Goal: Information Seeking & Learning: Find specific fact

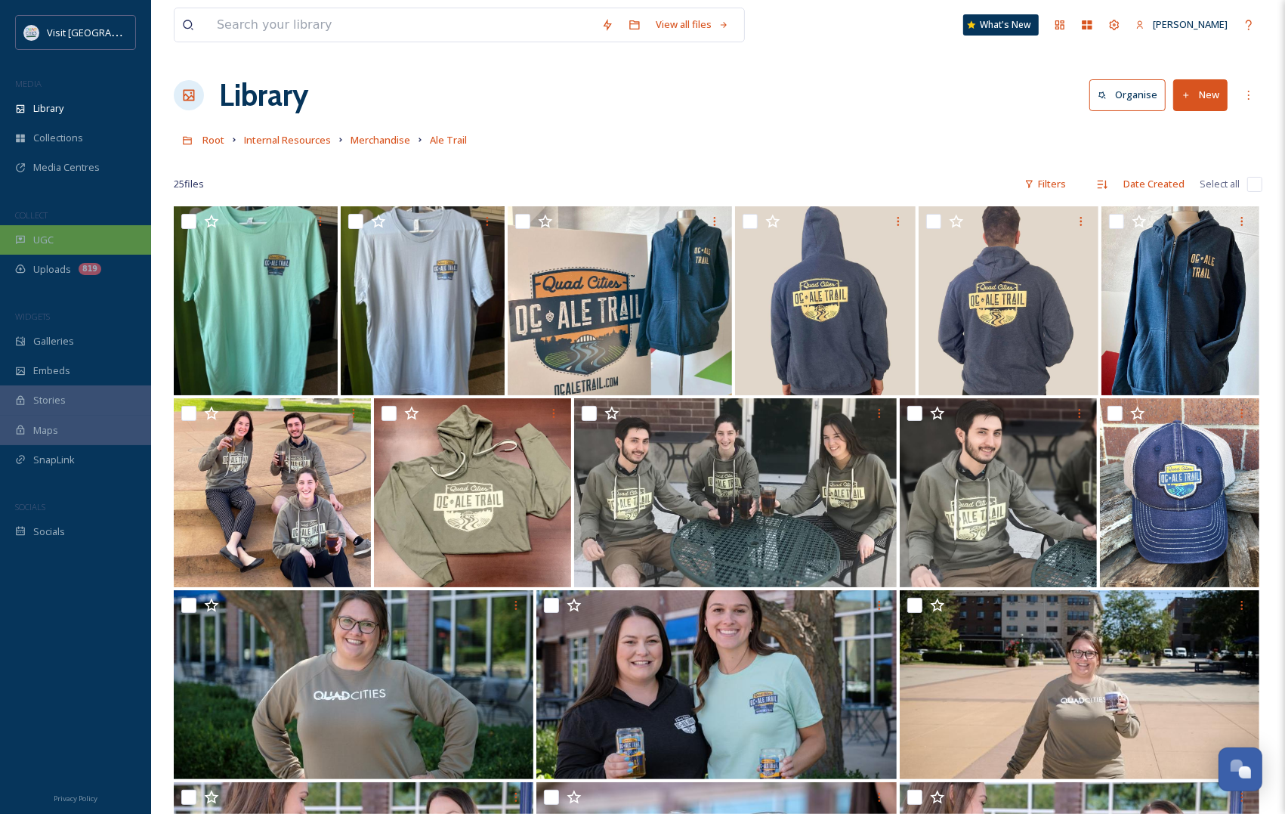
click at [21, 232] on div "UGC" at bounding box center [75, 239] width 151 height 29
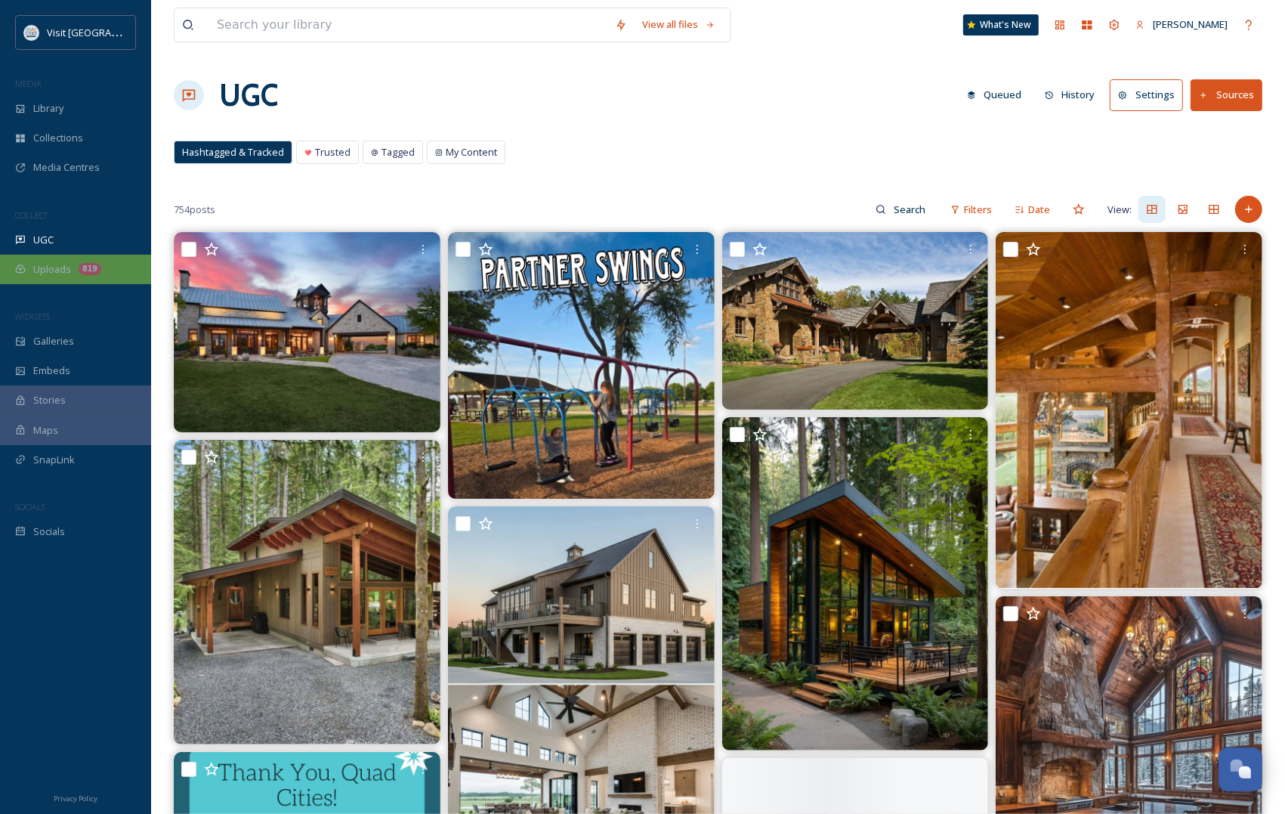
click at [48, 268] on span "Uploads" at bounding box center [52, 269] width 38 height 14
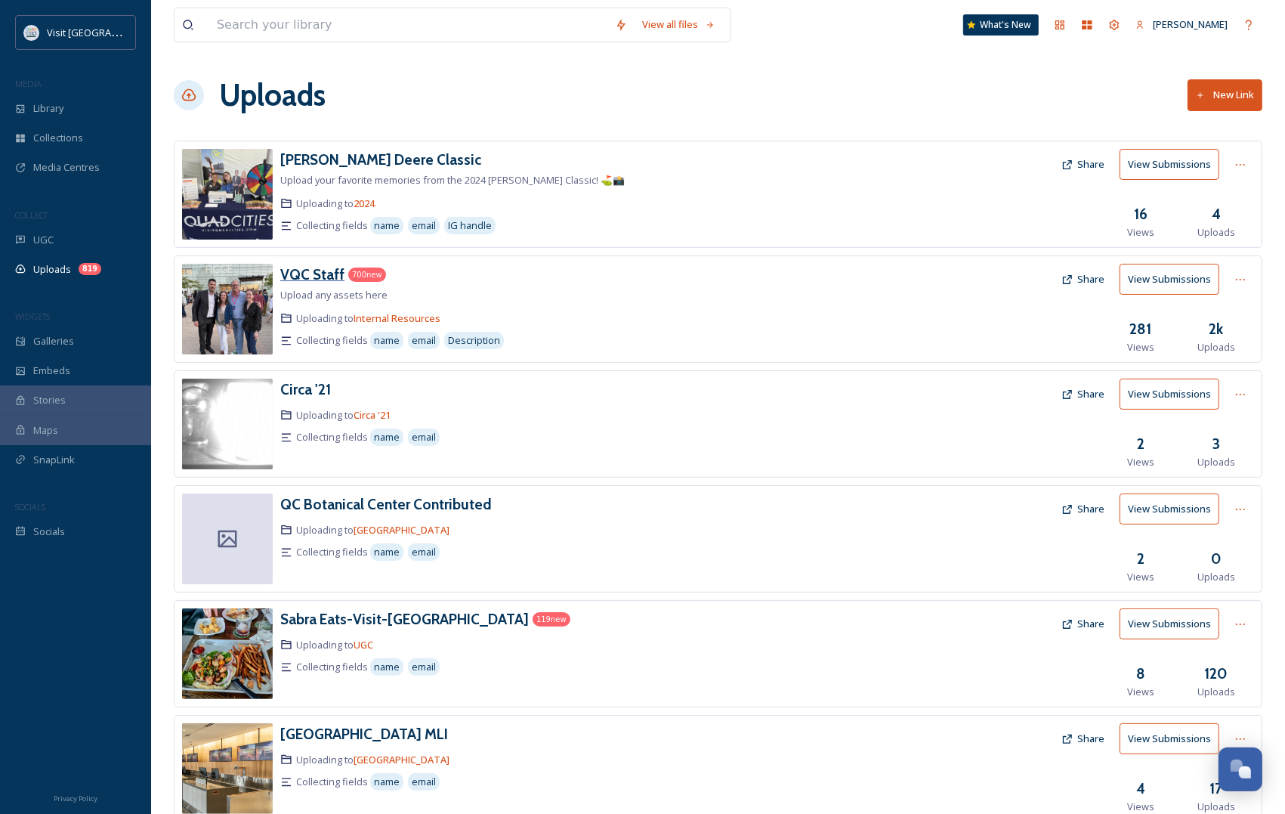
click at [318, 280] on h3 "VQC Staff" at bounding box center [312, 274] width 64 height 18
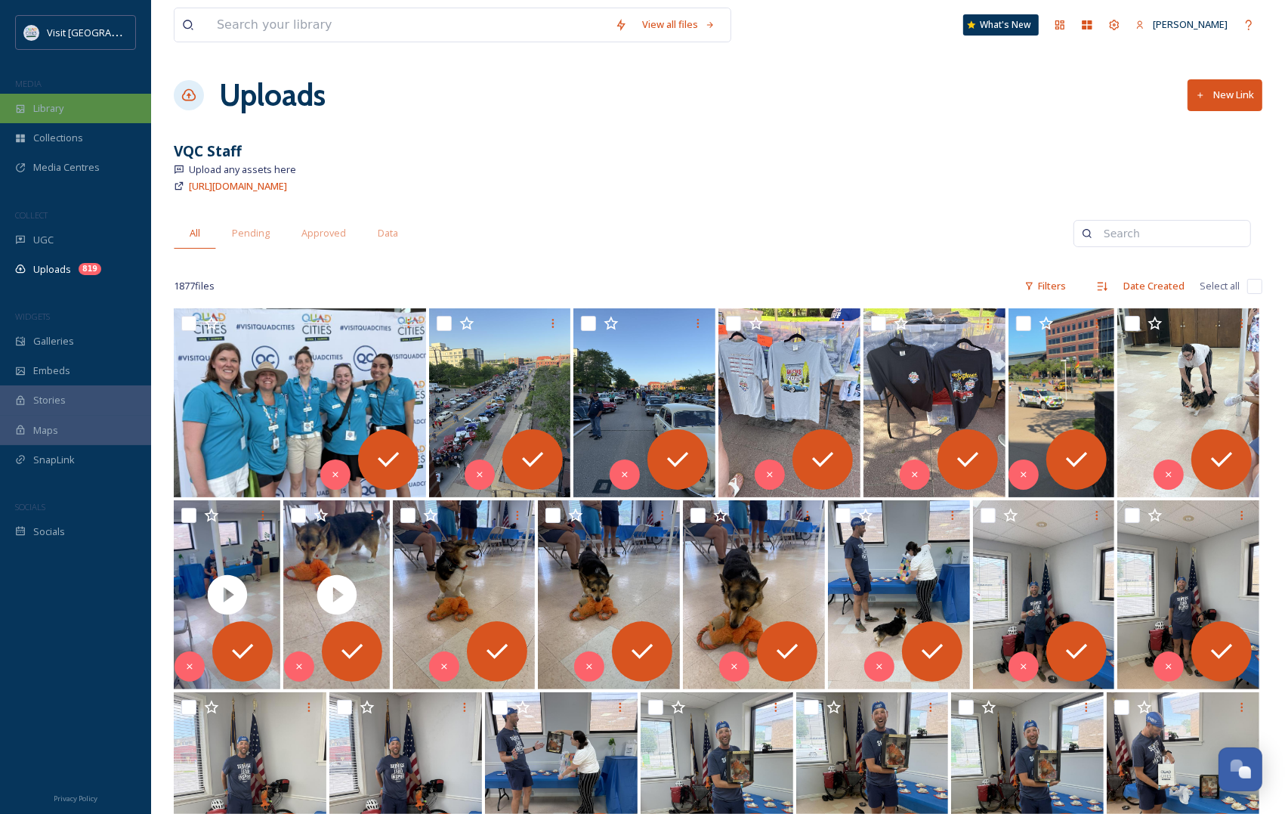
click at [66, 110] on div "Library" at bounding box center [75, 108] width 151 height 29
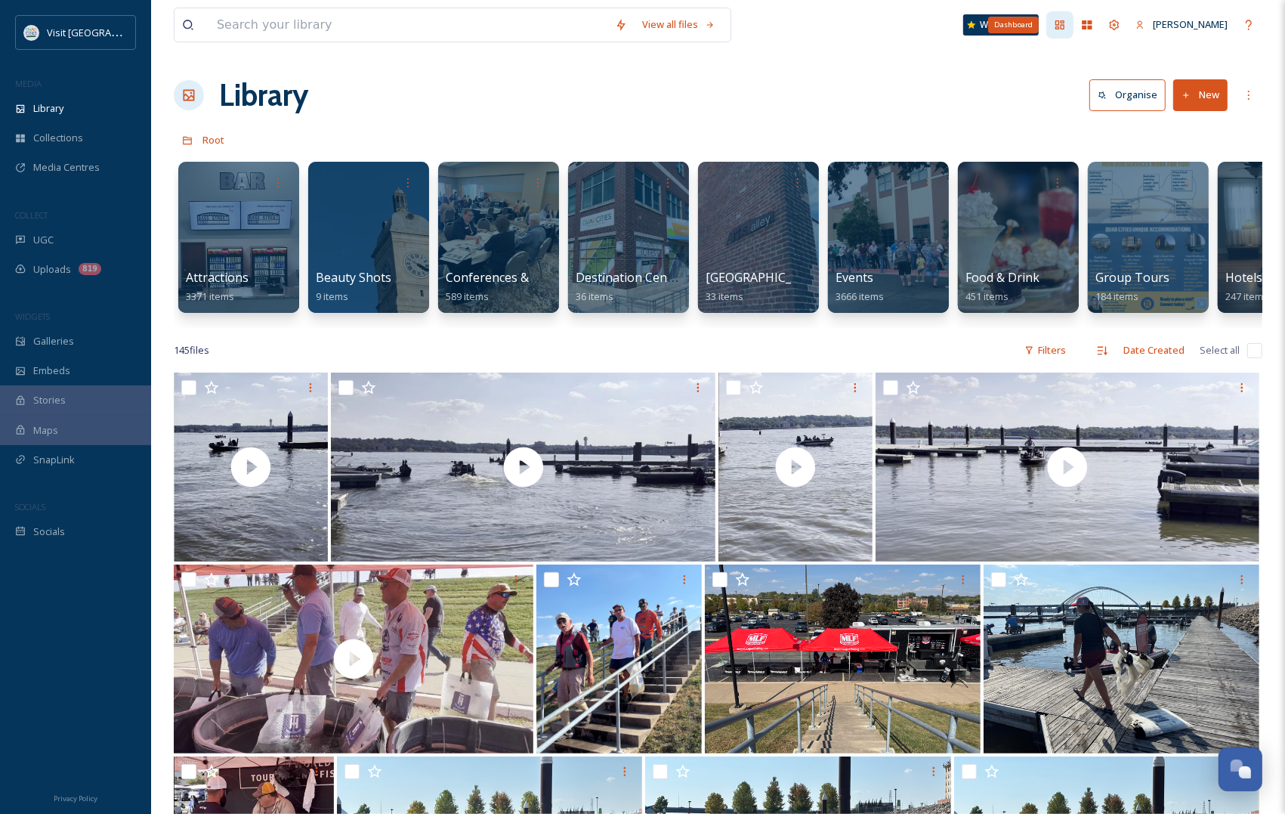
click at [1065, 29] on icon at bounding box center [1059, 24] width 9 height 9
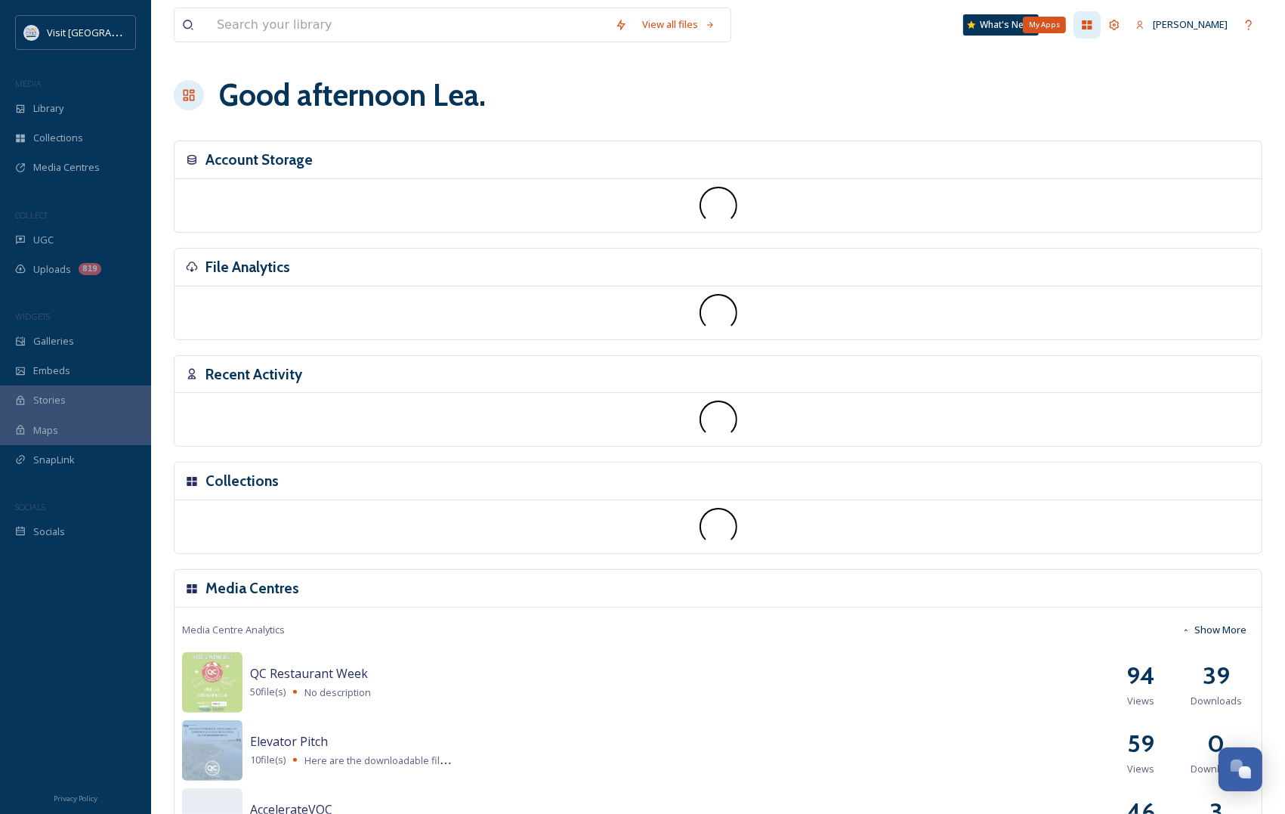
click at [1093, 23] on icon at bounding box center [1087, 25] width 12 height 12
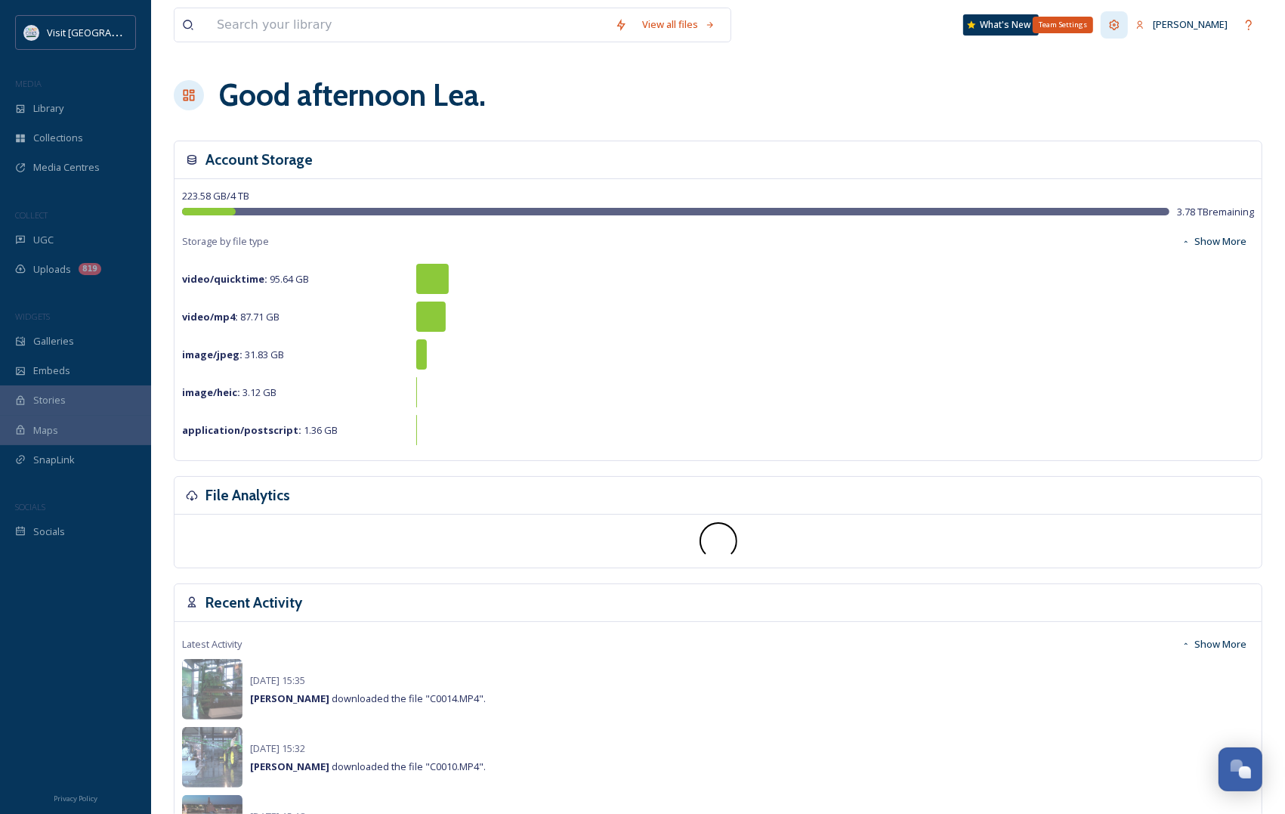
click at [1120, 25] on icon at bounding box center [1114, 25] width 12 height 12
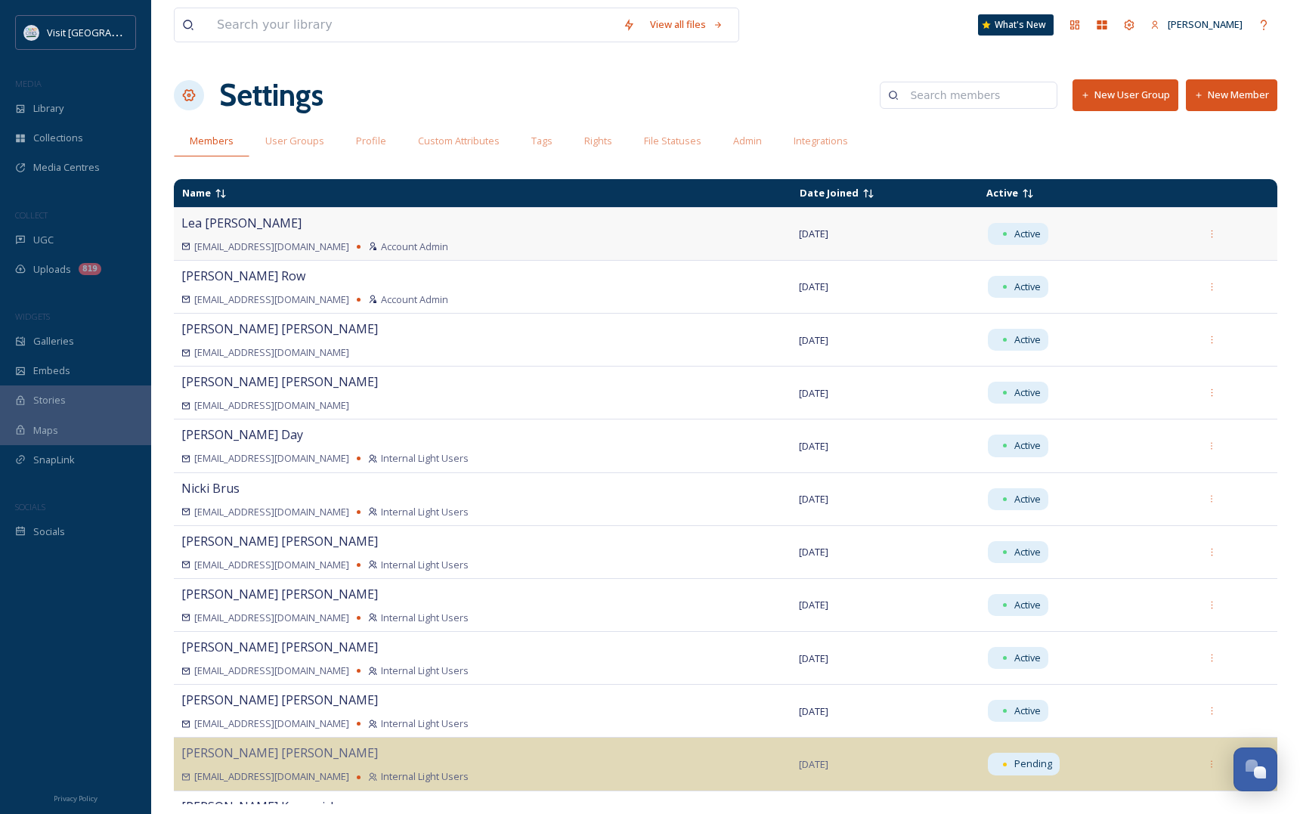
scroll to position [94, 0]
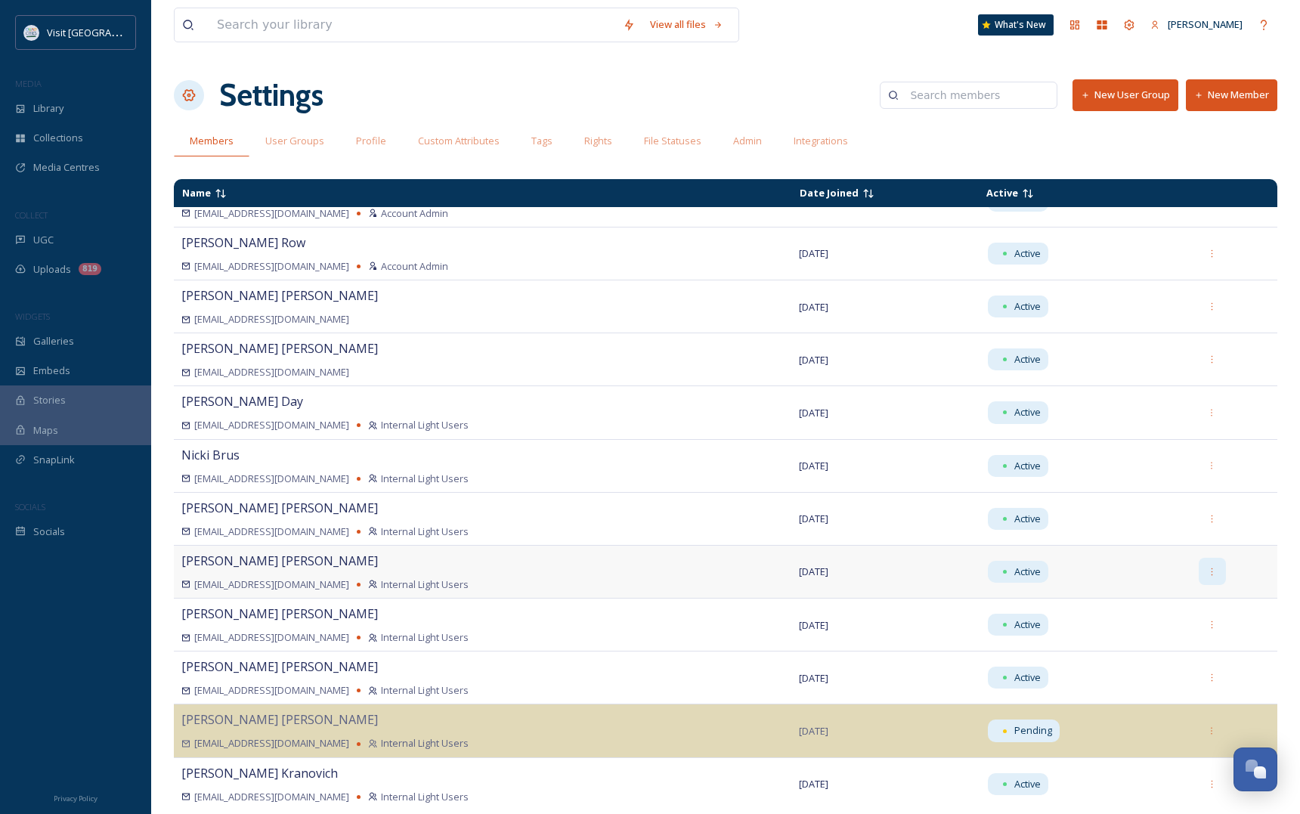
click at [1207, 573] on icon at bounding box center [1212, 572] width 10 height 10
click at [205, 569] on span "[PERSON_NAME]" at bounding box center [279, 560] width 196 height 17
click at [239, 563] on span "[PERSON_NAME]" at bounding box center [279, 560] width 196 height 17
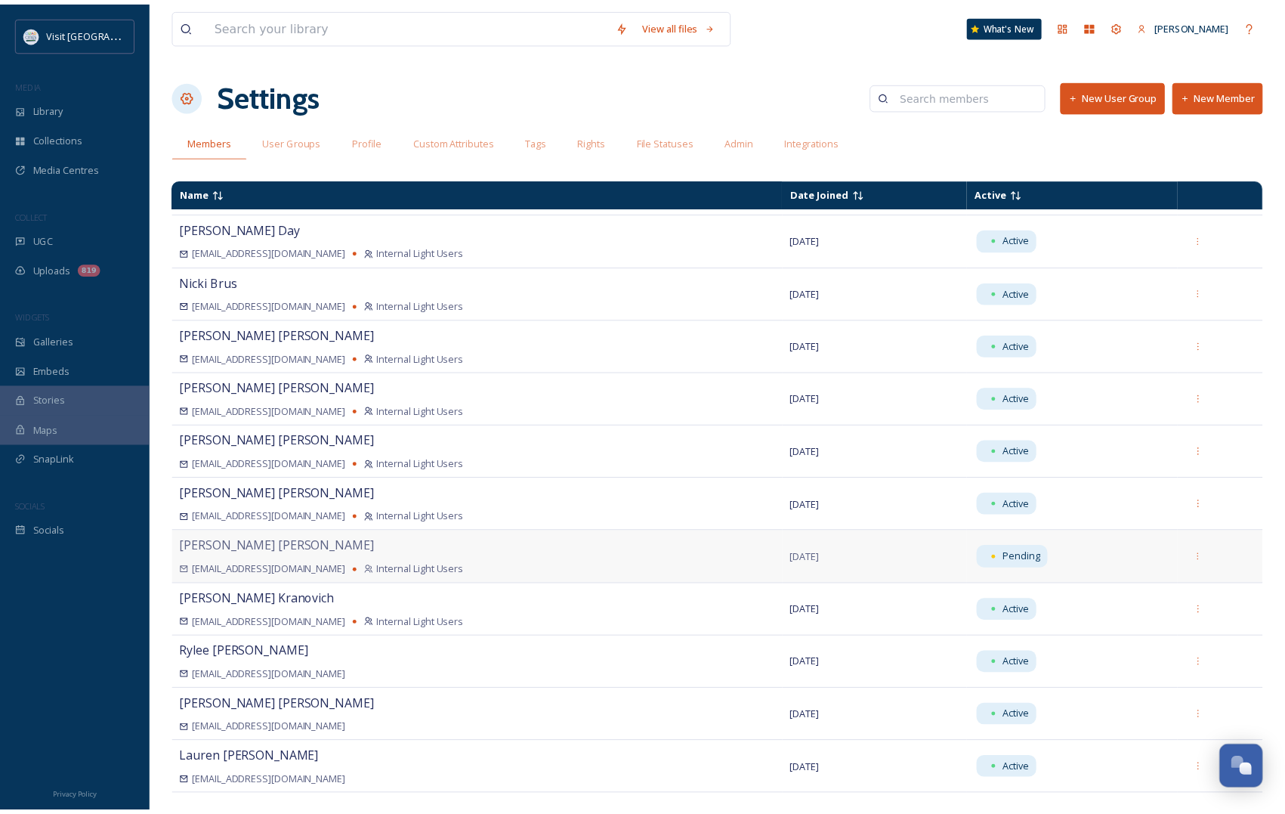
scroll to position [0, 0]
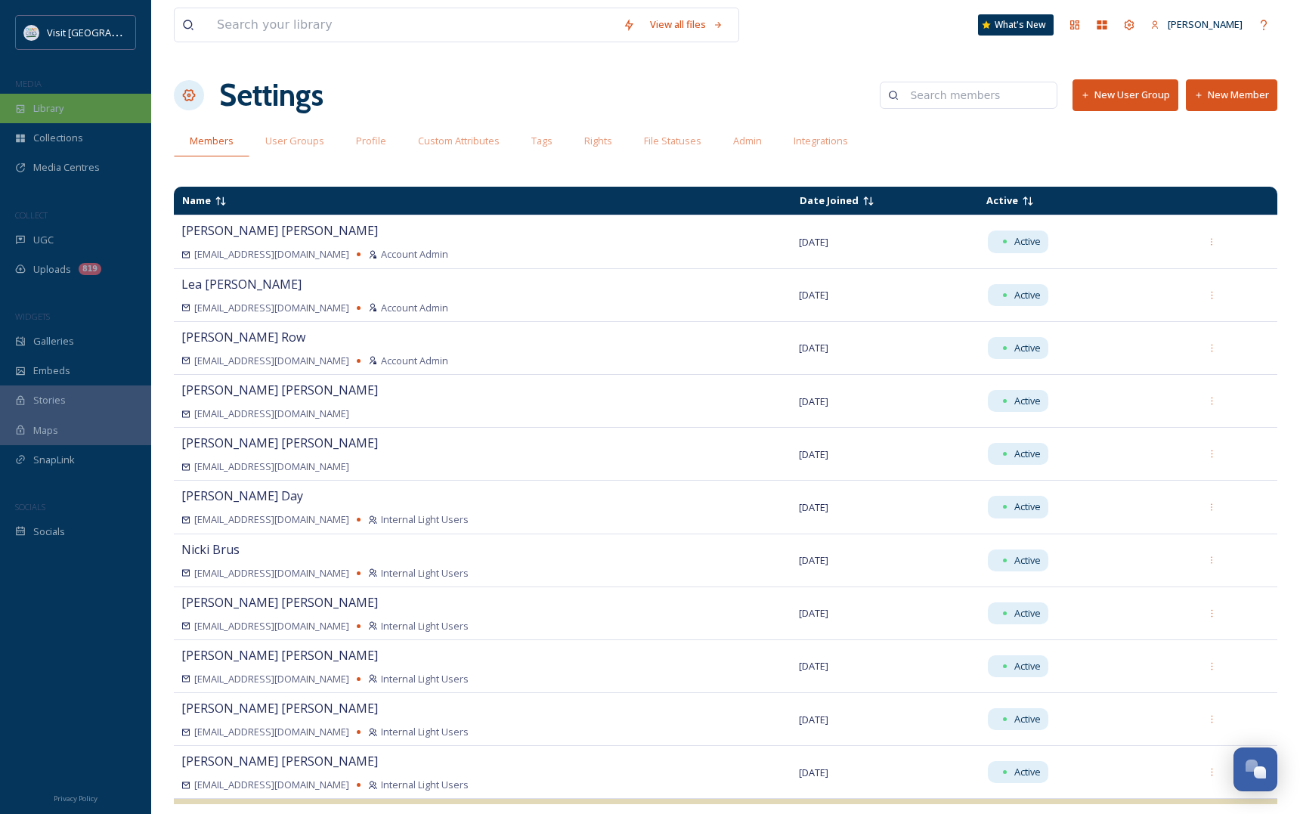
click at [44, 104] on span "Library" at bounding box center [48, 108] width 30 height 14
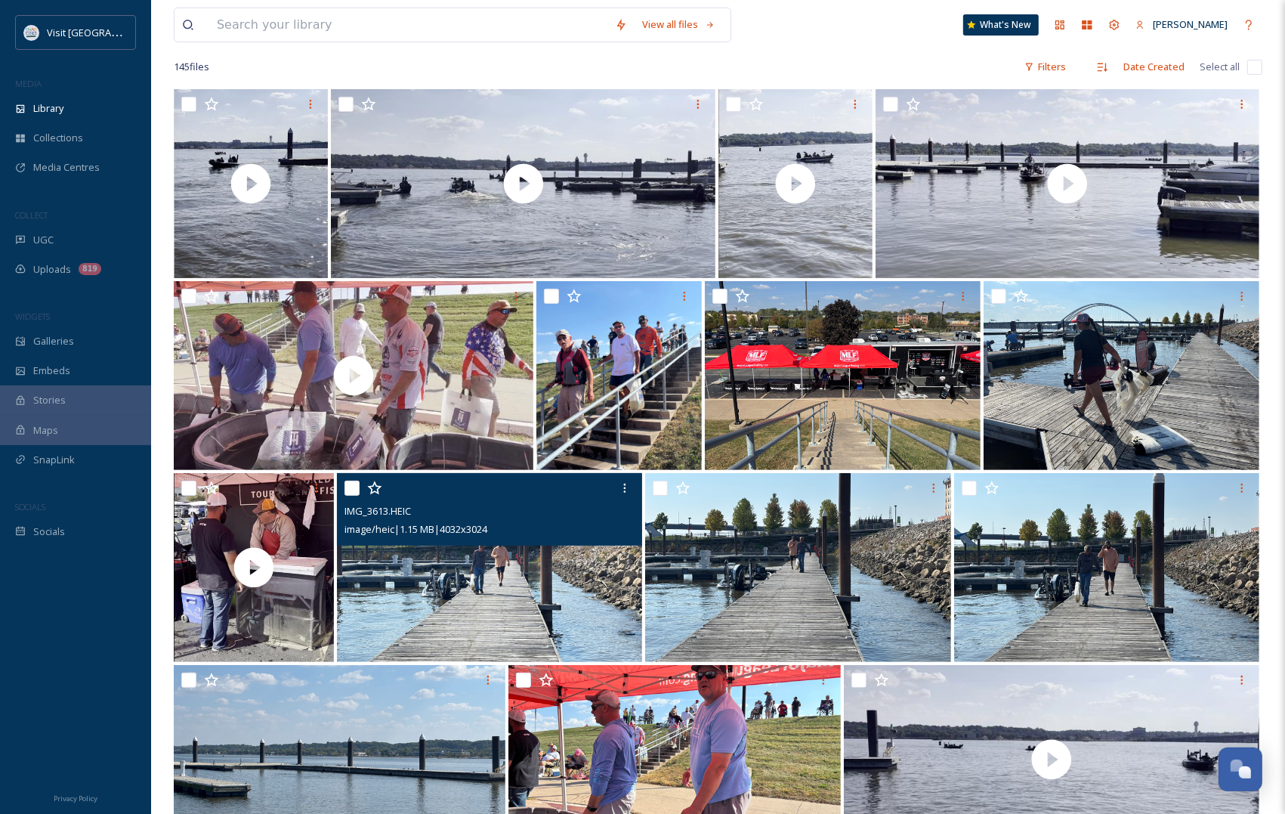
scroll to position [661, 0]
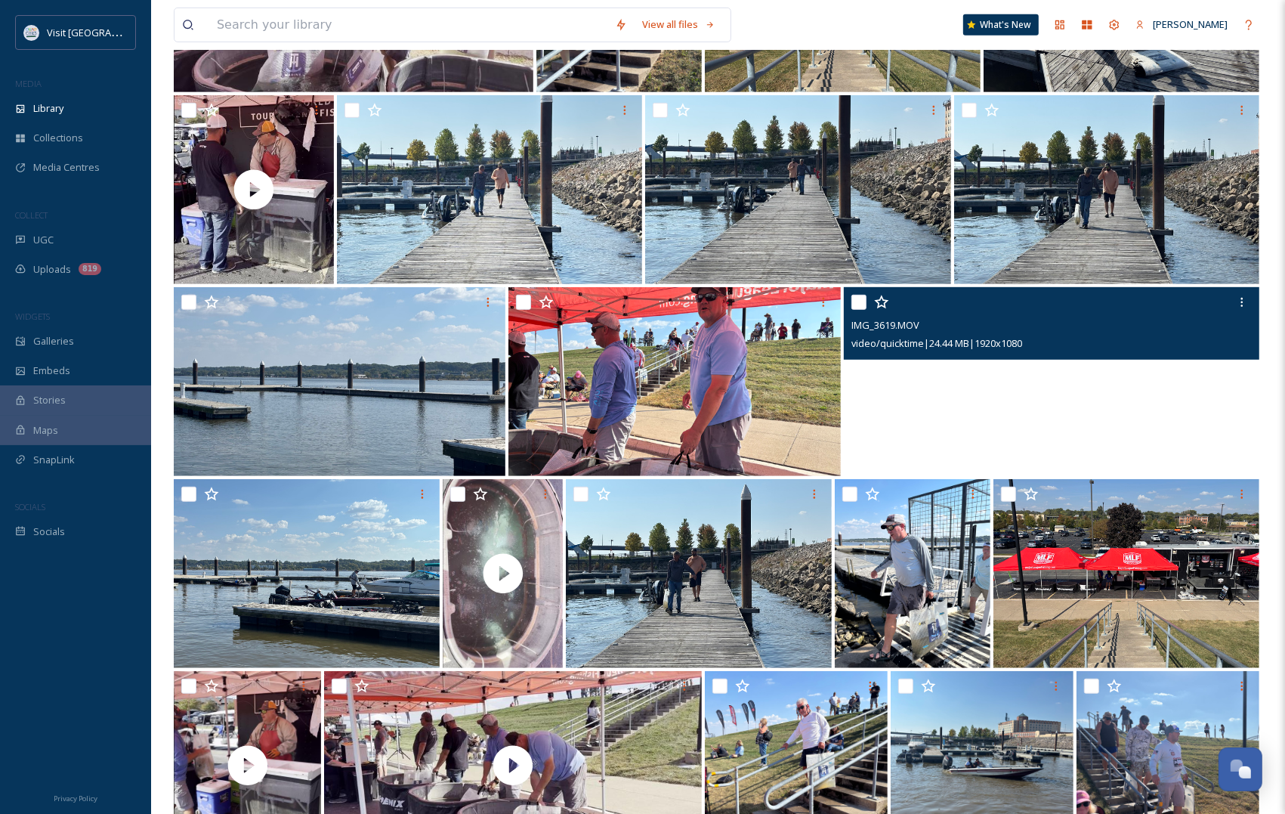
click at [963, 414] on video "IMG_3619.MOV" at bounding box center [1052, 381] width 416 height 189
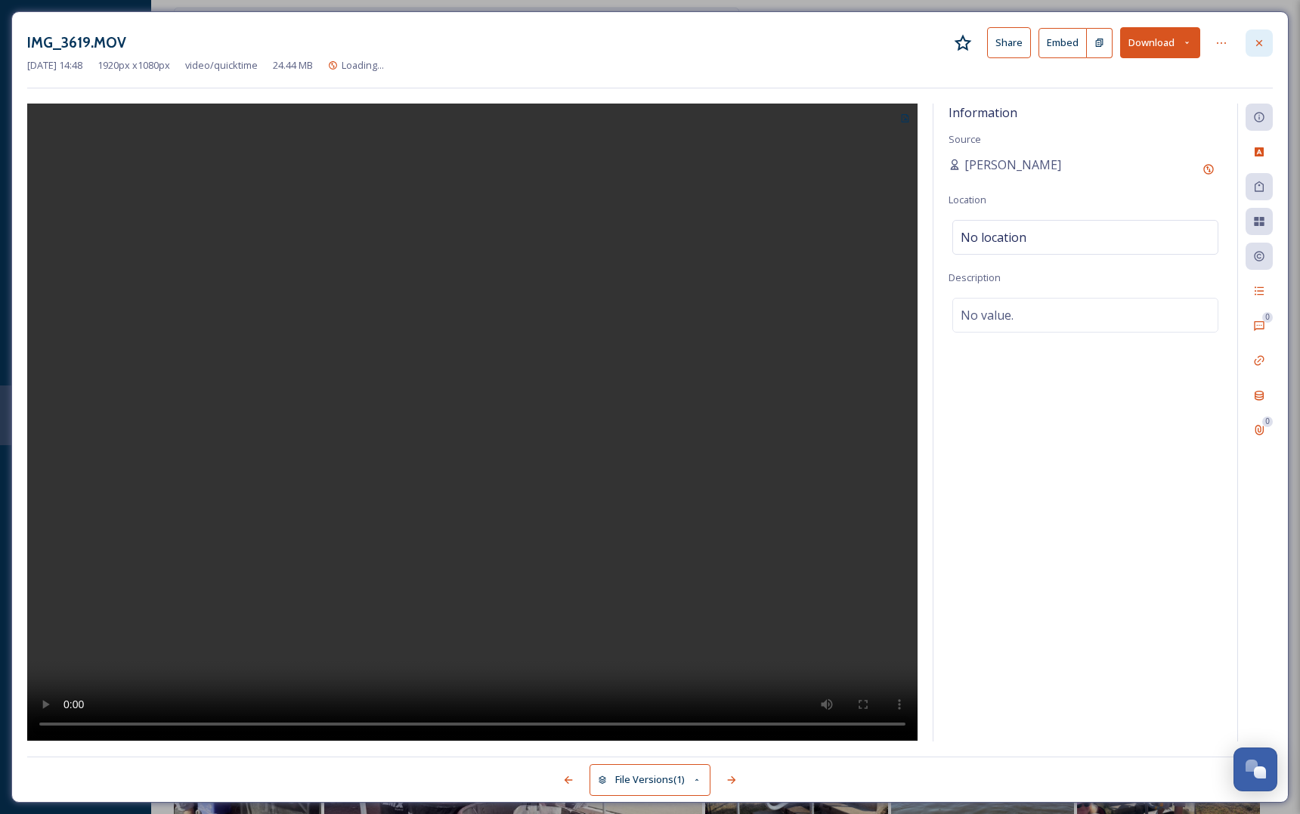
click at [1259, 39] on icon at bounding box center [1259, 43] width 12 height 12
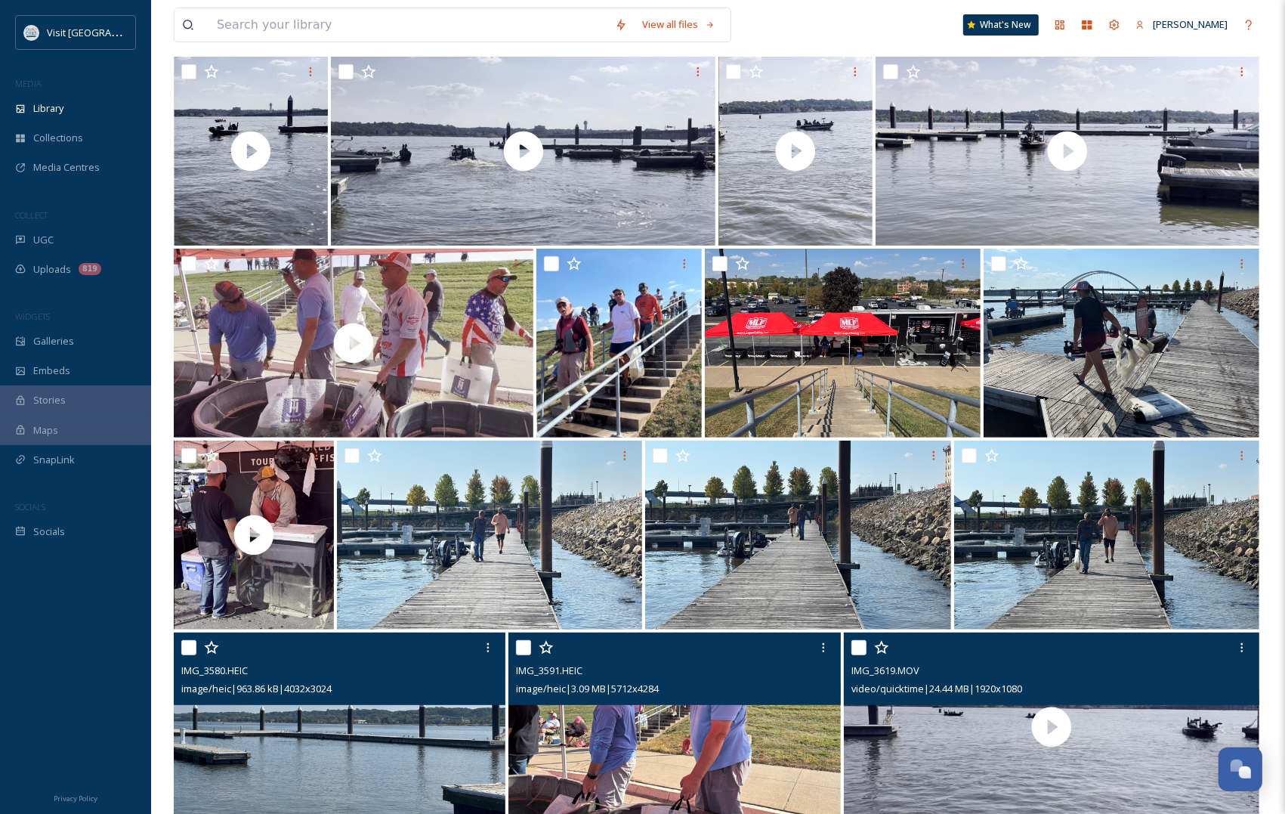
scroll to position [283, 0]
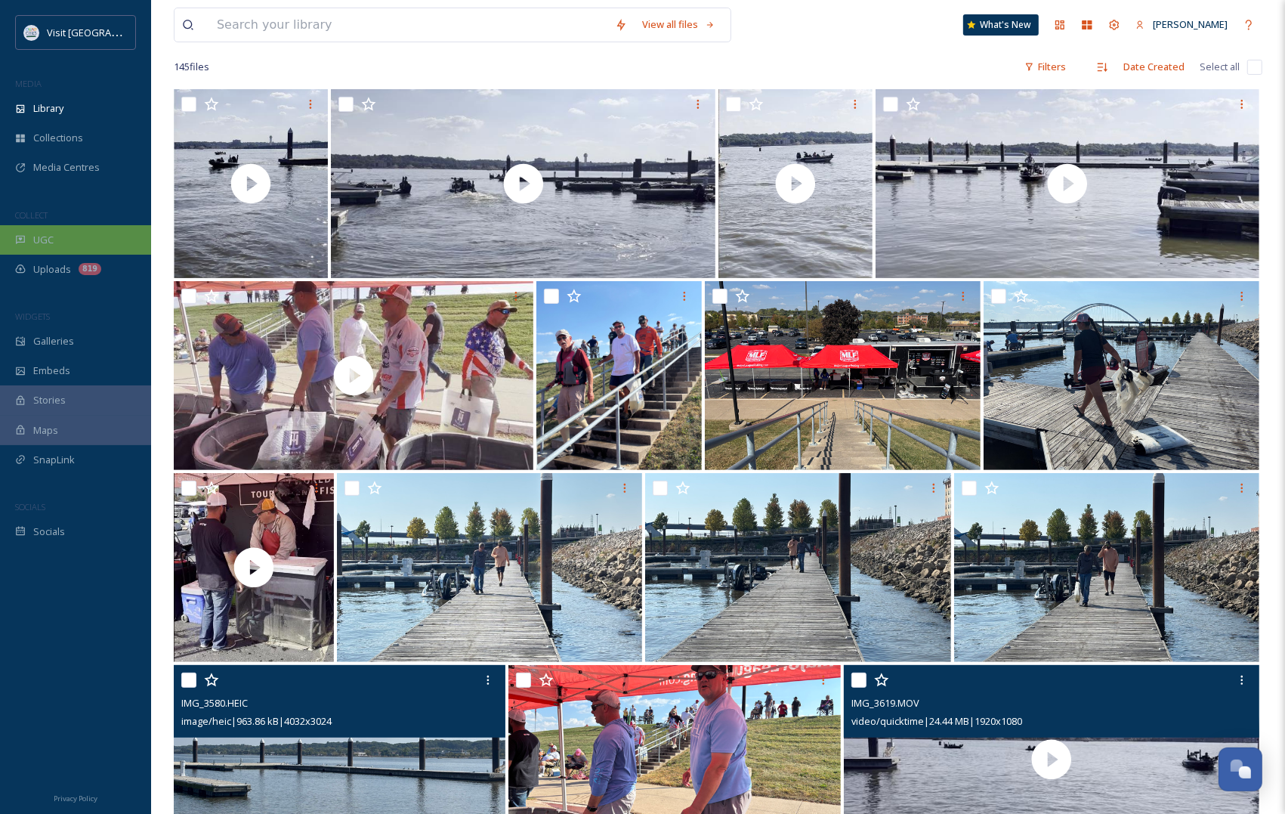
click at [51, 235] on span "UGC" at bounding box center [43, 240] width 20 height 14
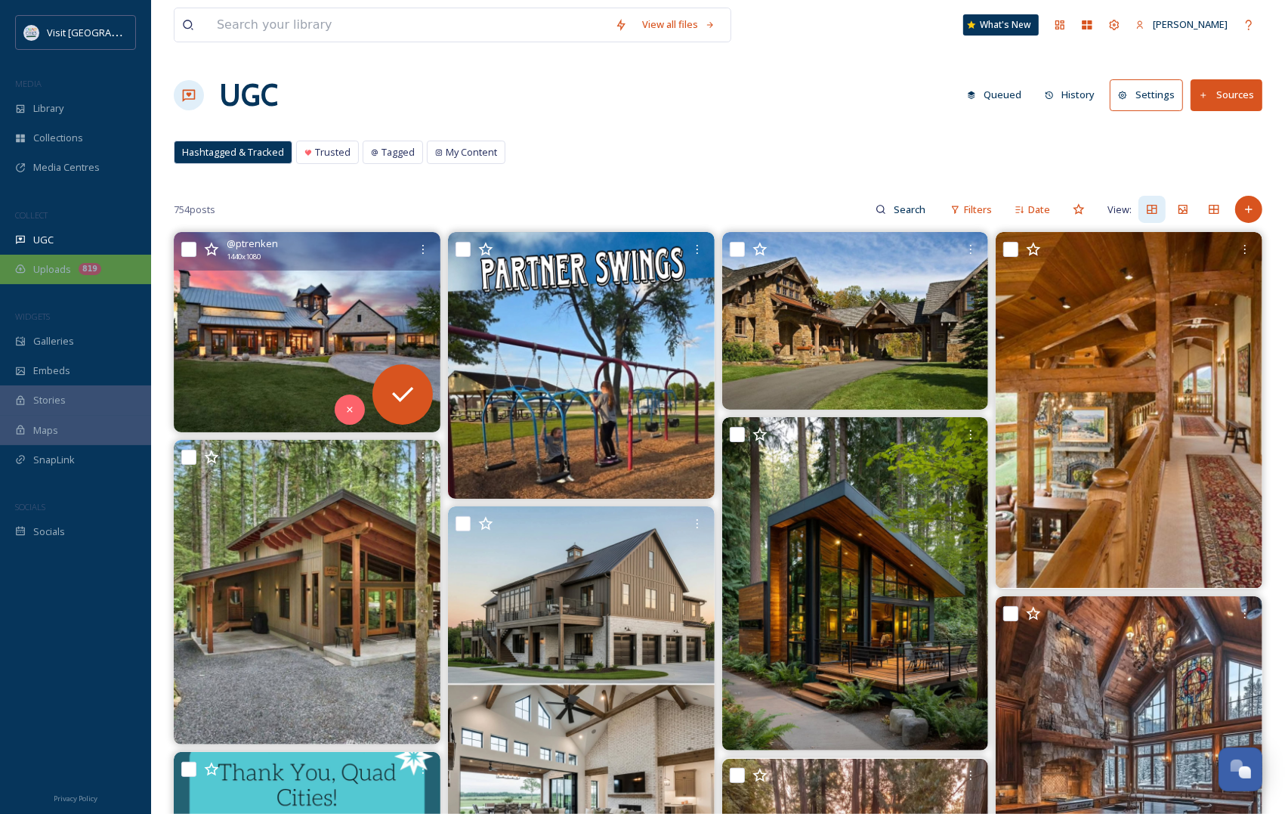
click at [48, 274] on span "Uploads" at bounding box center [52, 269] width 38 height 14
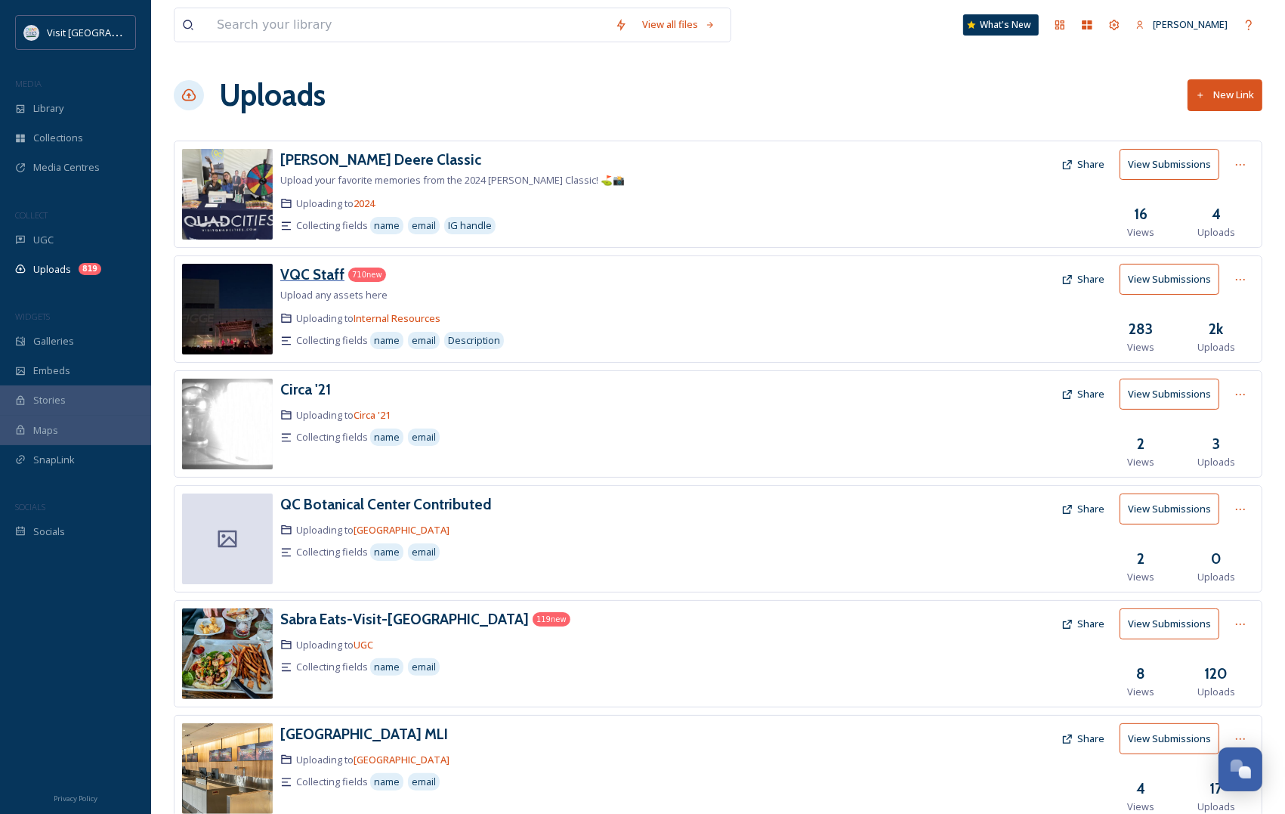
click at [303, 273] on h3 "VQC Staff" at bounding box center [312, 274] width 64 height 18
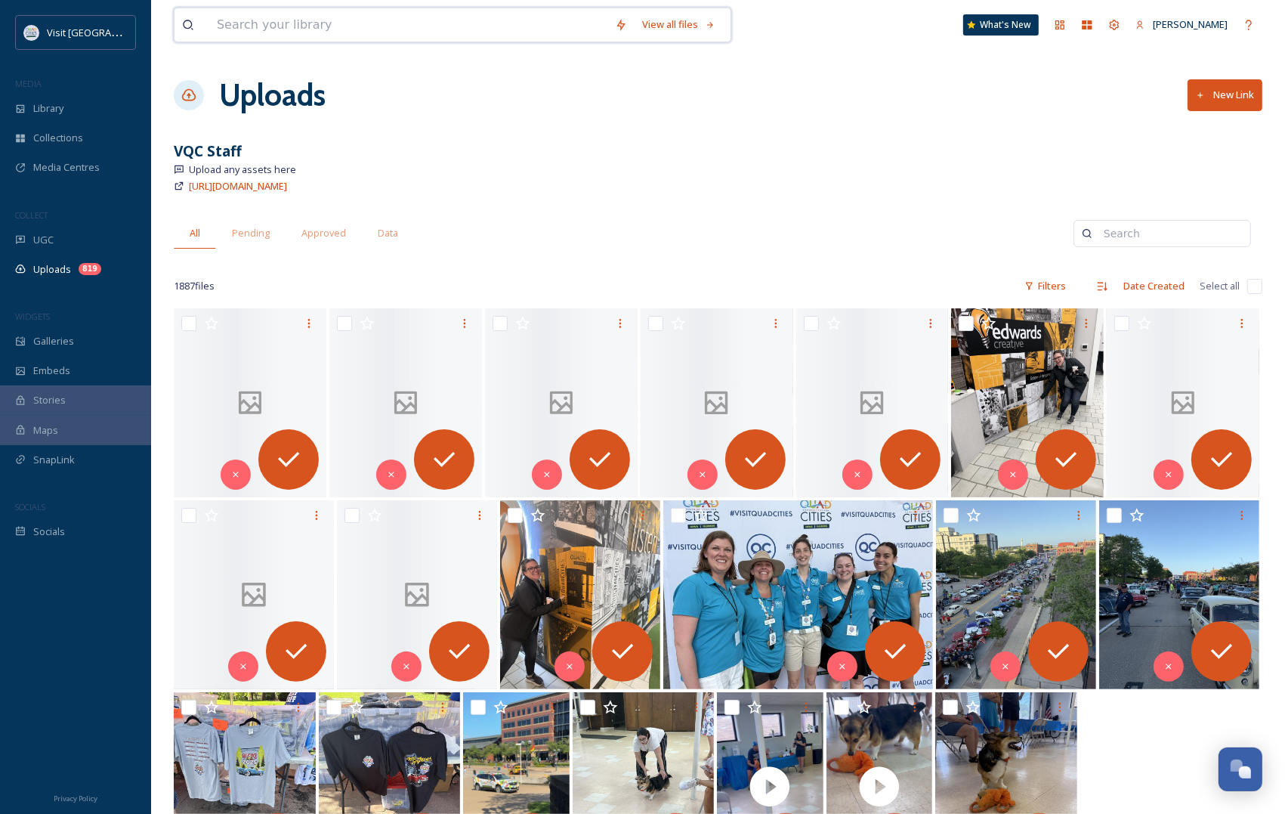
click at [334, 25] on input at bounding box center [408, 24] width 398 height 33
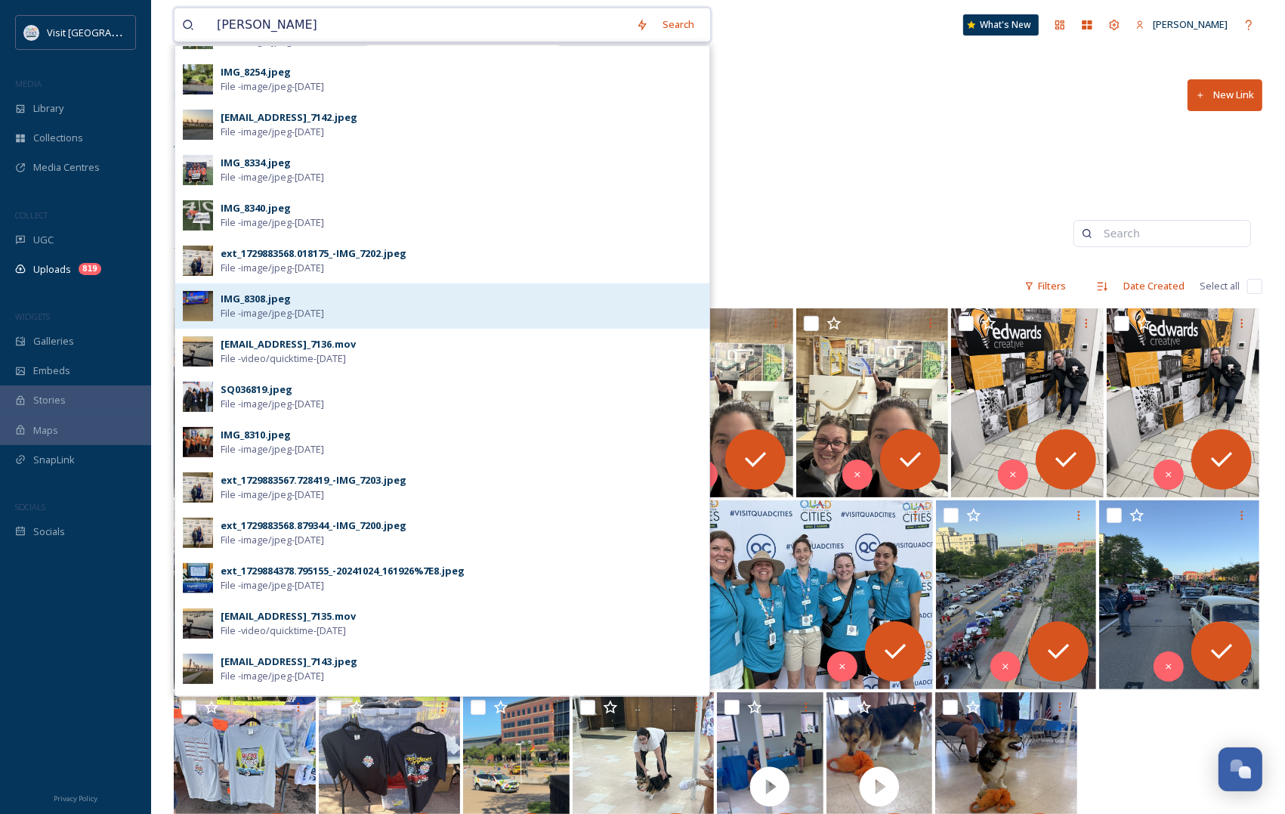
scroll to position [257, 0]
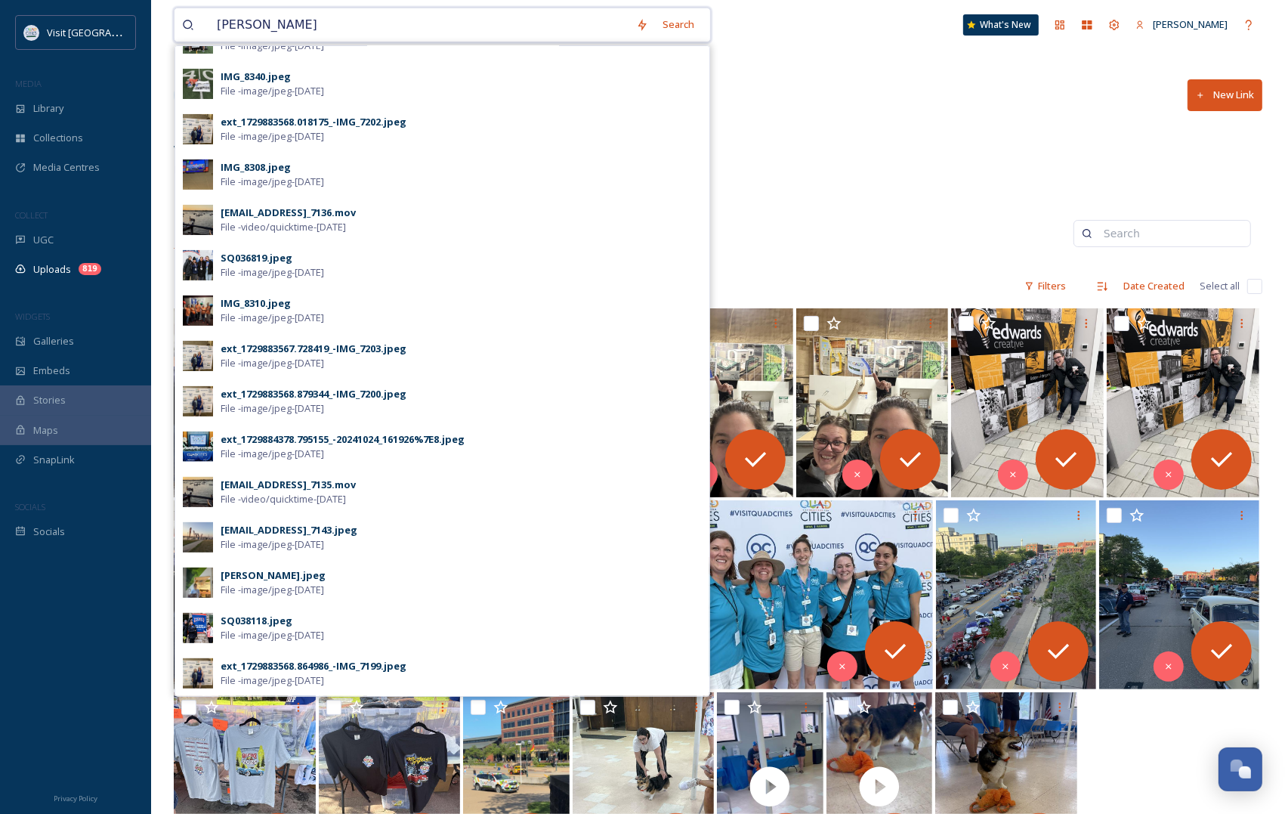
type input "[PERSON_NAME]"
click at [896, 77] on div "Uploads New Link" at bounding box center [718, 95] width 1089 height 45
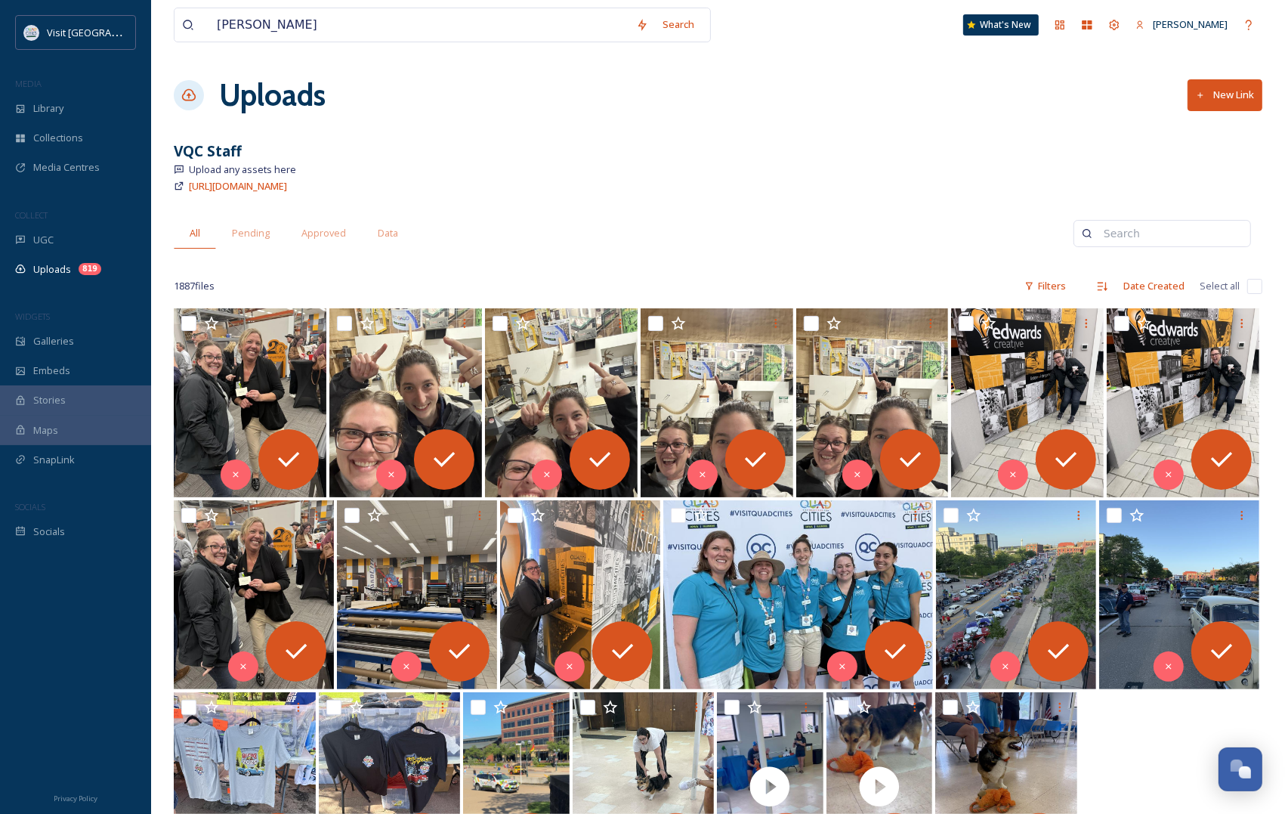
click at [1142, 242] on input at bounding box center [1169, 233] width 147 height 30
type input "[PERSON_NAME]"
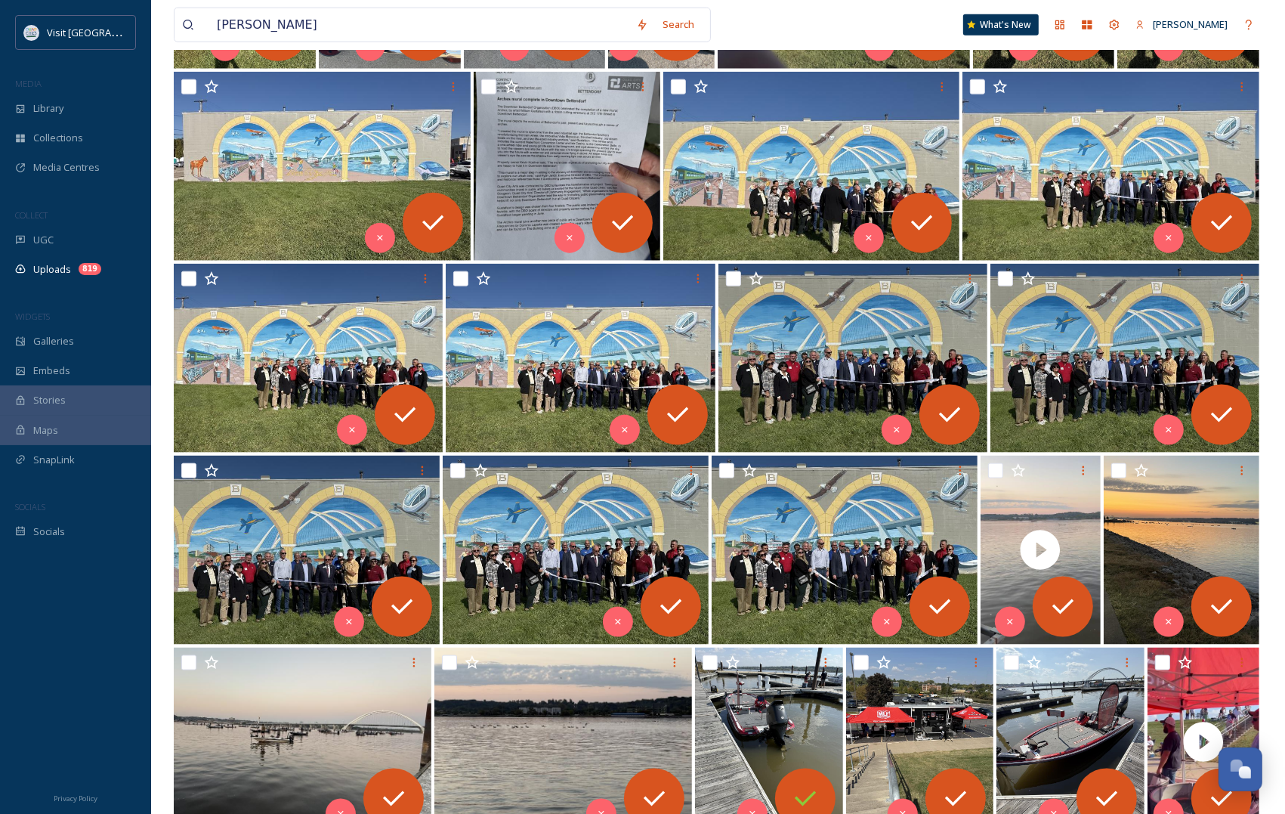
scroll to position [1511, 0]
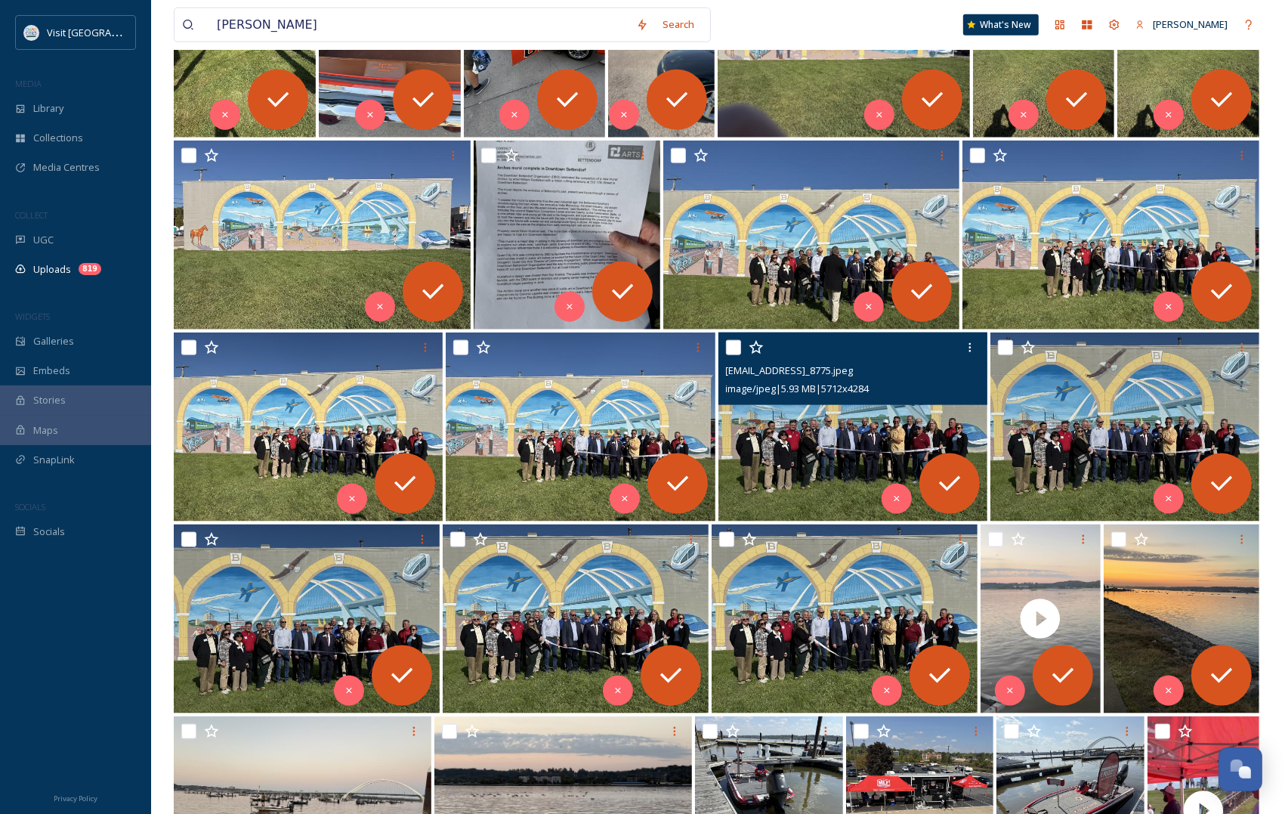
click at [826, 413] on img at bounding box center [853, 426] width 269 height 189
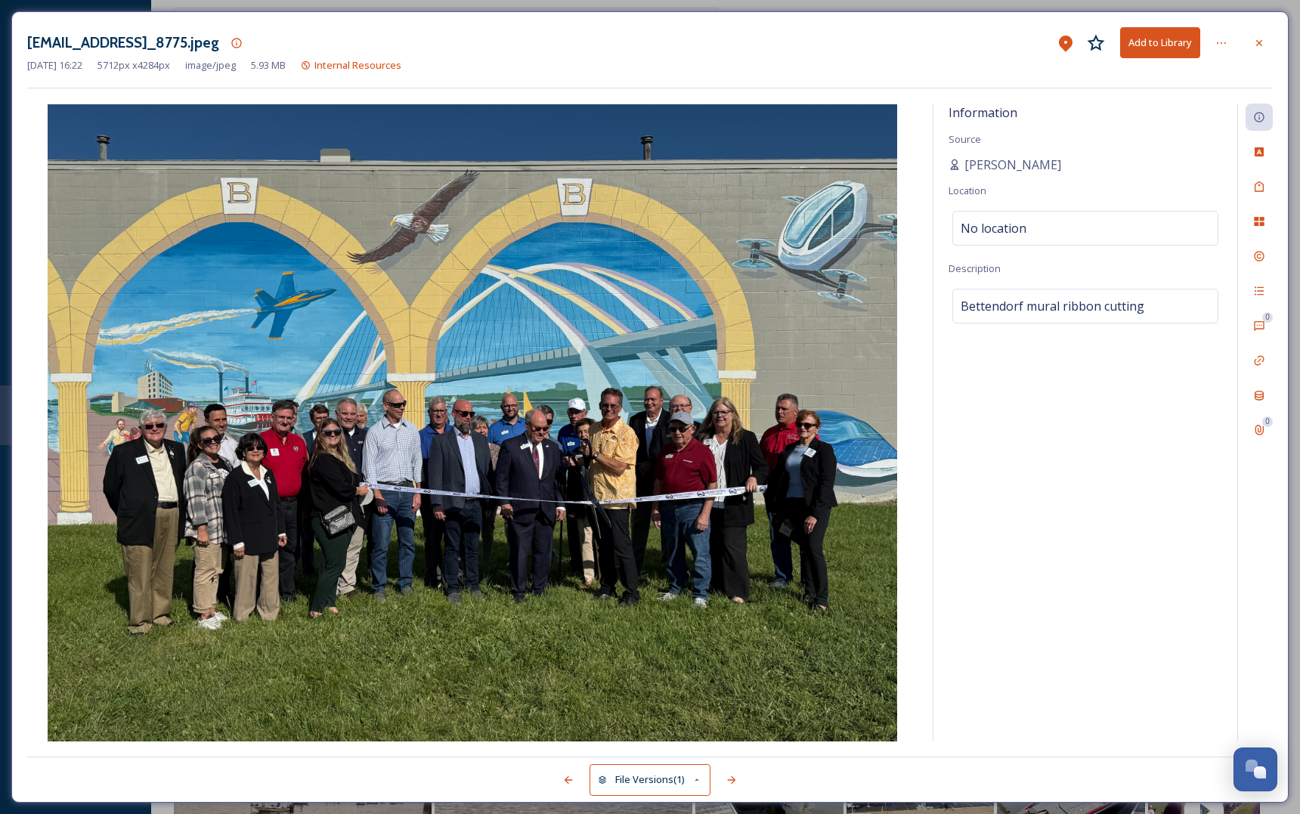
drag, startPoint x: 1256, startPoint y: 44, endPoint x: 1044, endPoint y: 5, distance: 215.2
click at [1256, 44] on icon at bounding box center [1259, 43] width 12 height 12
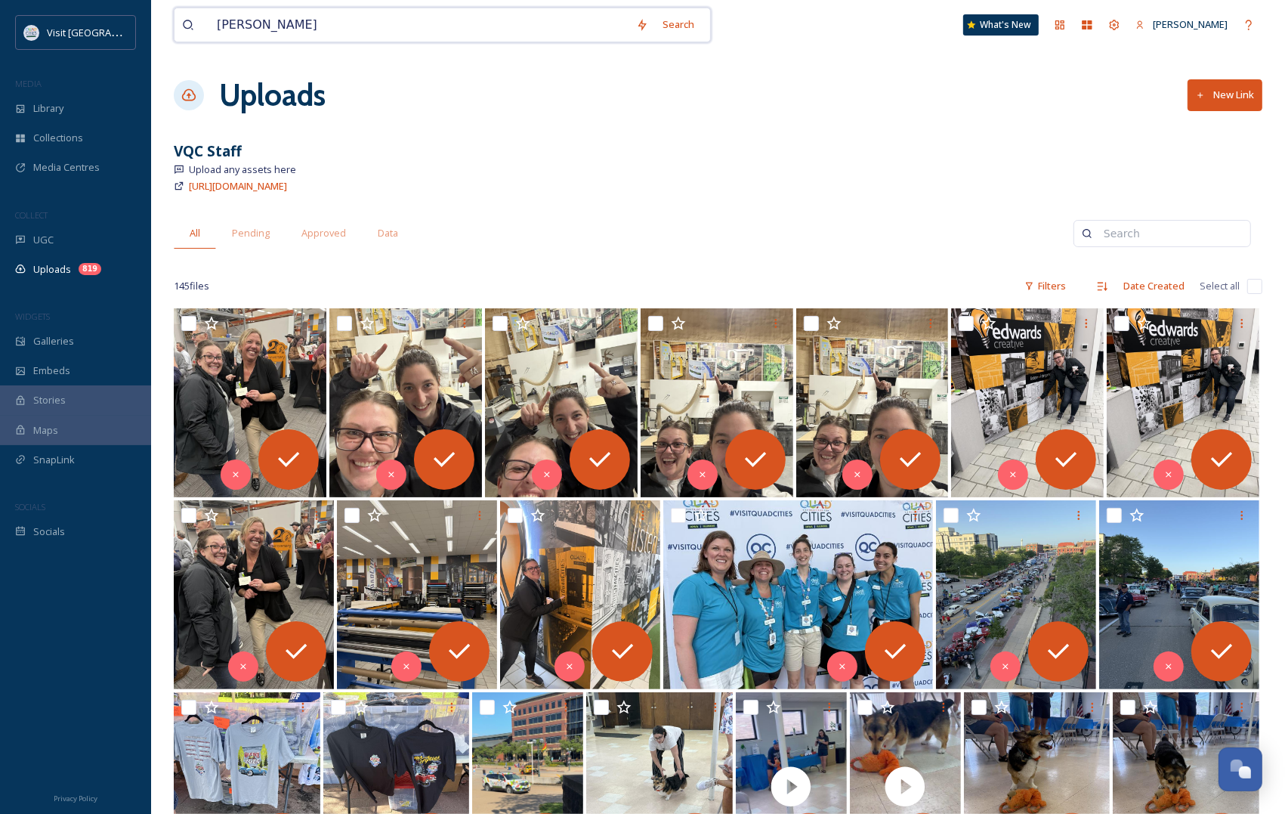
click at [258, 32] on input "[PERSON_NAME]" at bounding box center [418, 24] width 419 height 33
drag, startPoint x: 267, startPoint y: 29, endPoint x: 212, endPoint y: 19, distance: 56.0
click at [212, 19] on input "[PERSON_NAME]" at bounding box center [418, 24] width 419 height 33
type input "staff fun"
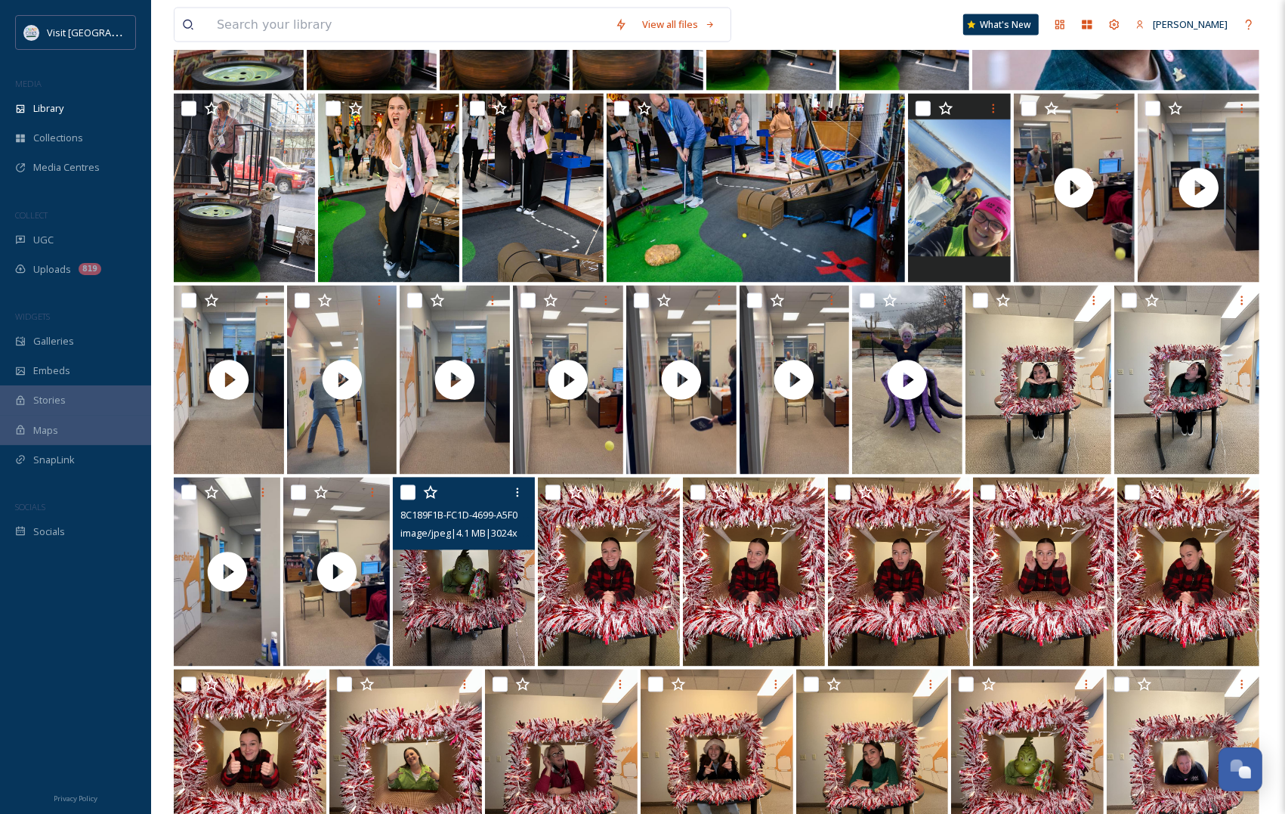
scroll to position [2078, 0]
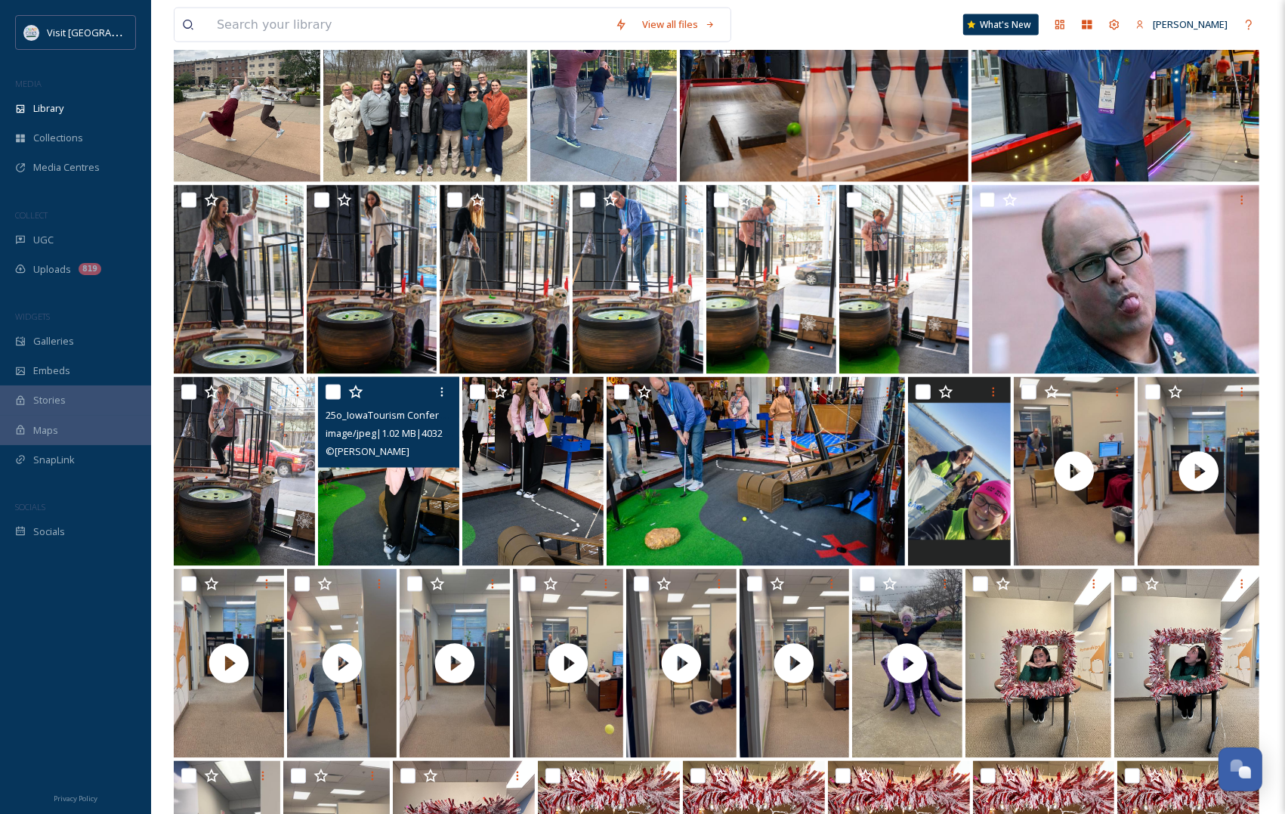
click at [429, 484] on img at bounding box center [388, 471] width 141 height 189
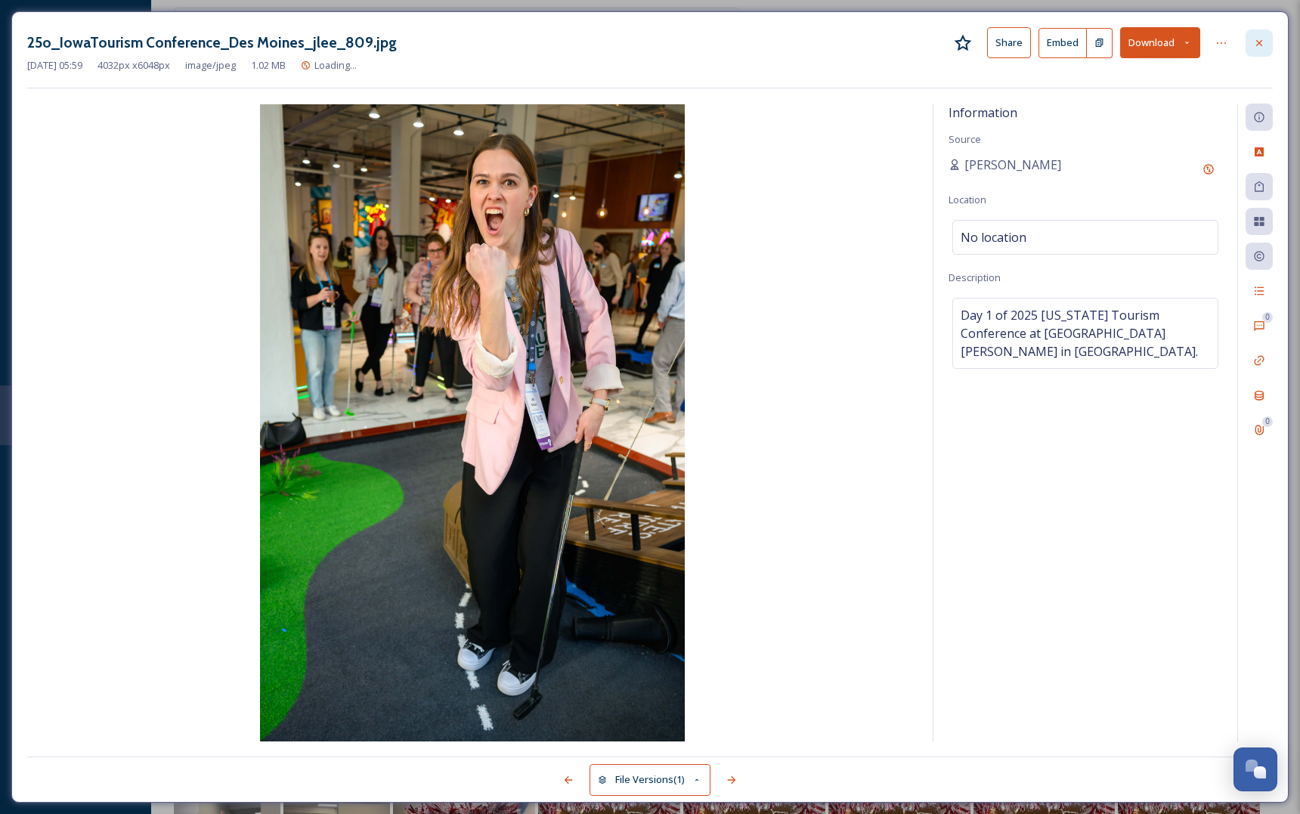
click at [1262, 50] on div at bounding box center [1258, 42] width 27 height 27
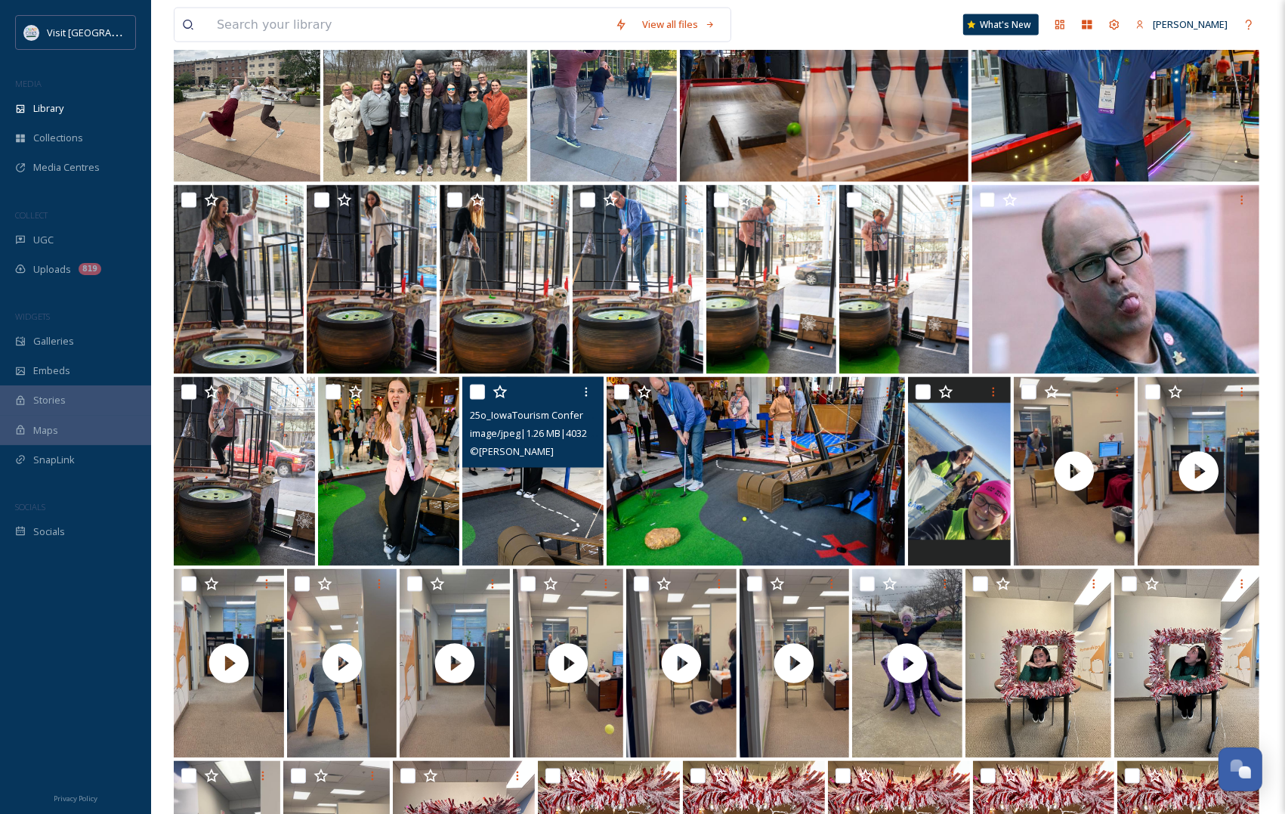
click at [496, 501] on img at bounding box center [532, 471] width 141 height 189
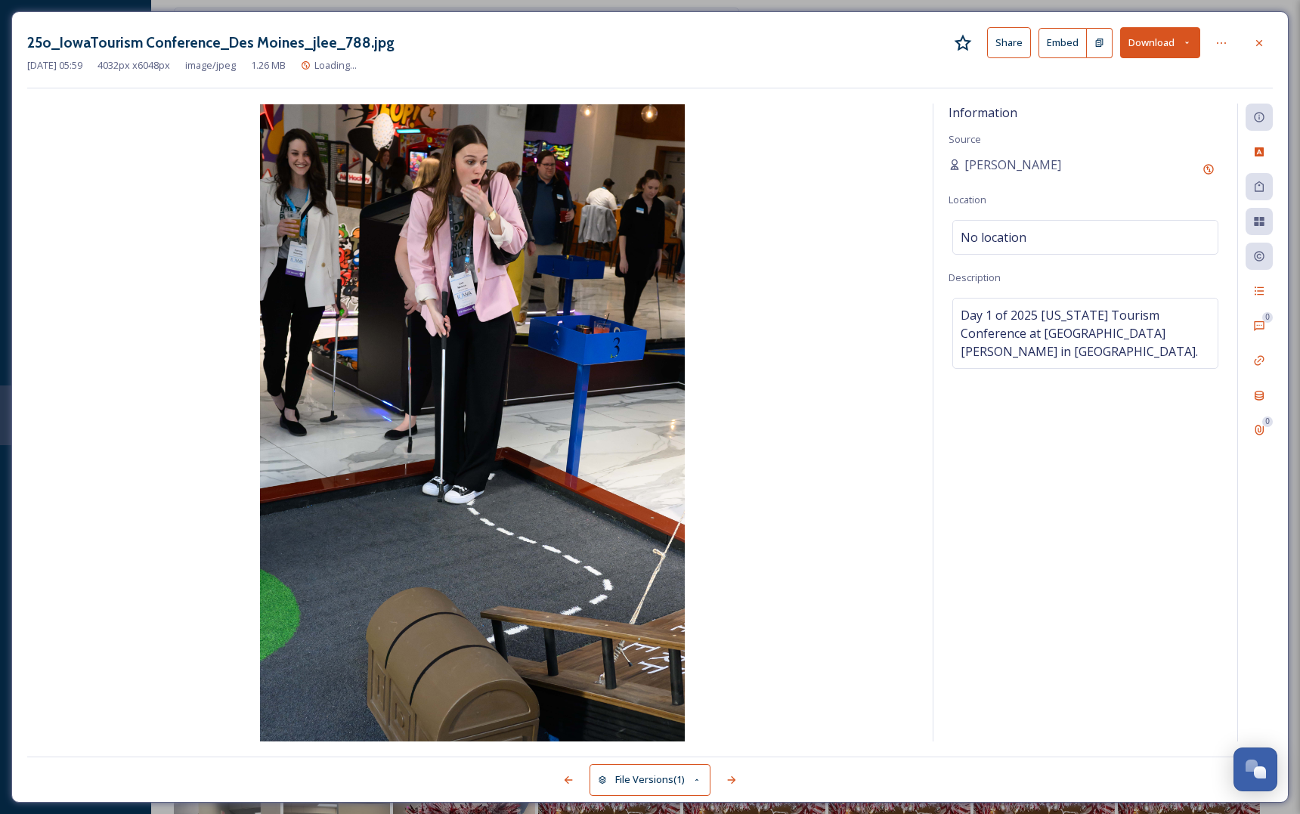
click at [1245, 26] on div "25o_IowaTourism Conference_Des Moines_jlee_788.jpg Share Embed Download [DATE] …" at bounding box center [649, 406] width 1277 height 791
click at [1271, 42] on div at bounding box center [1258, 42] width 27 height 27
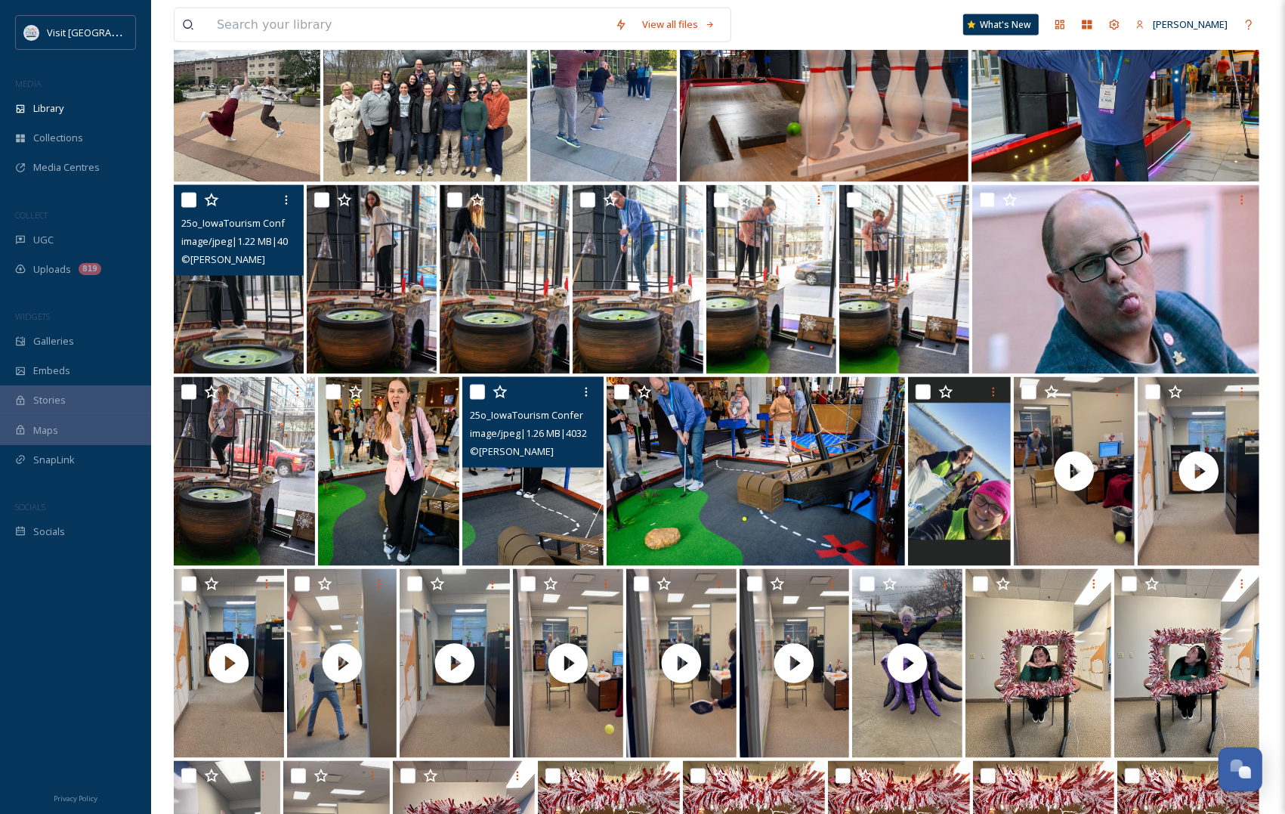
click at [208, 304] on img at bounding box center [239, 279] width 130 height 189
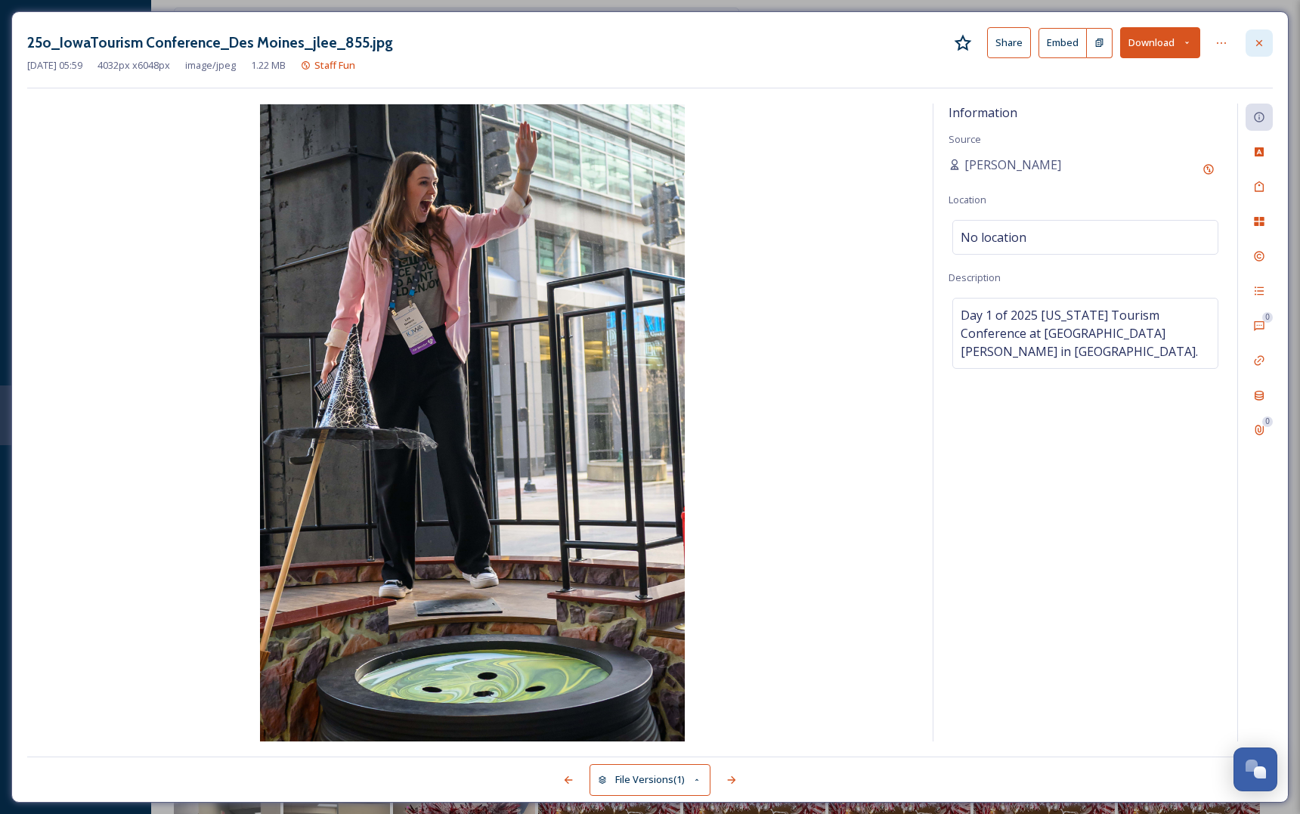
click at [1247, 39] on div at bounding box center [1258, 42] width 27 height 27
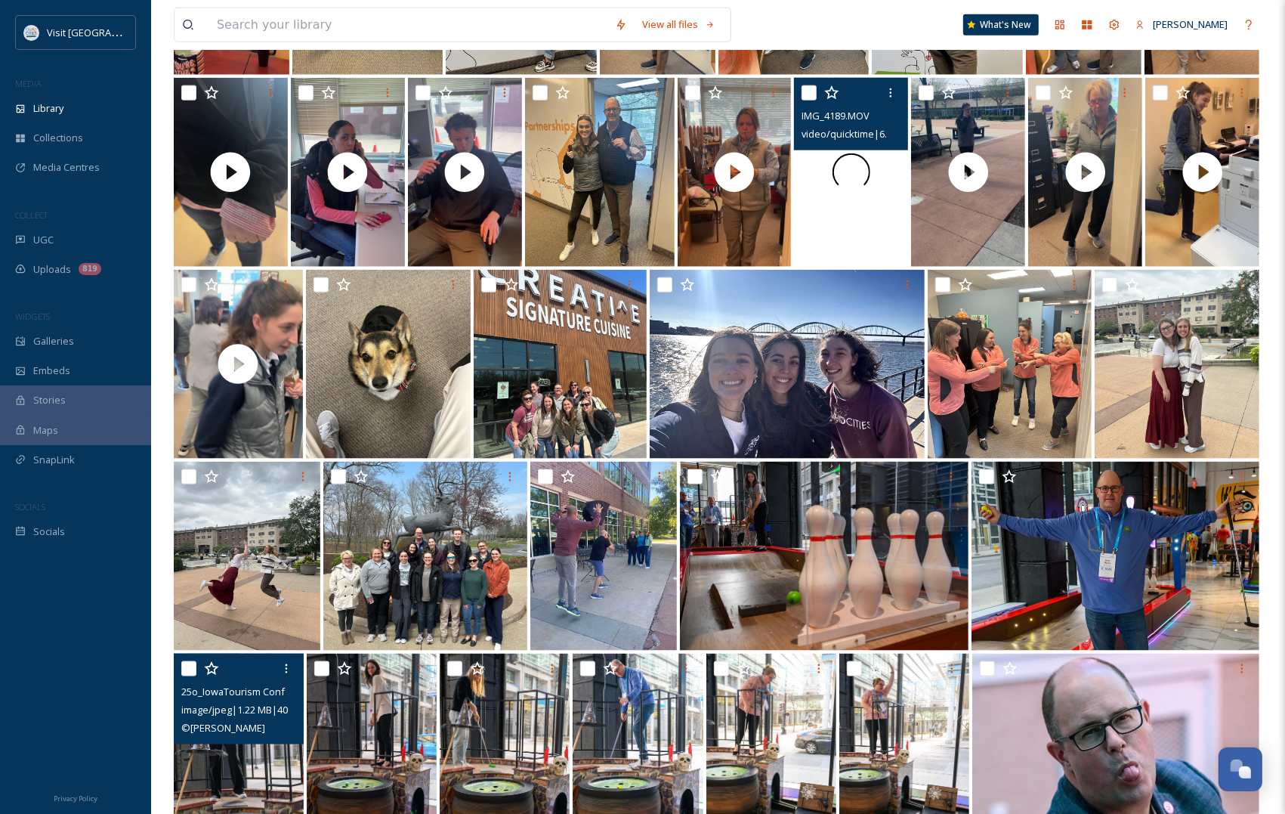
scroll to position [1606, 0]
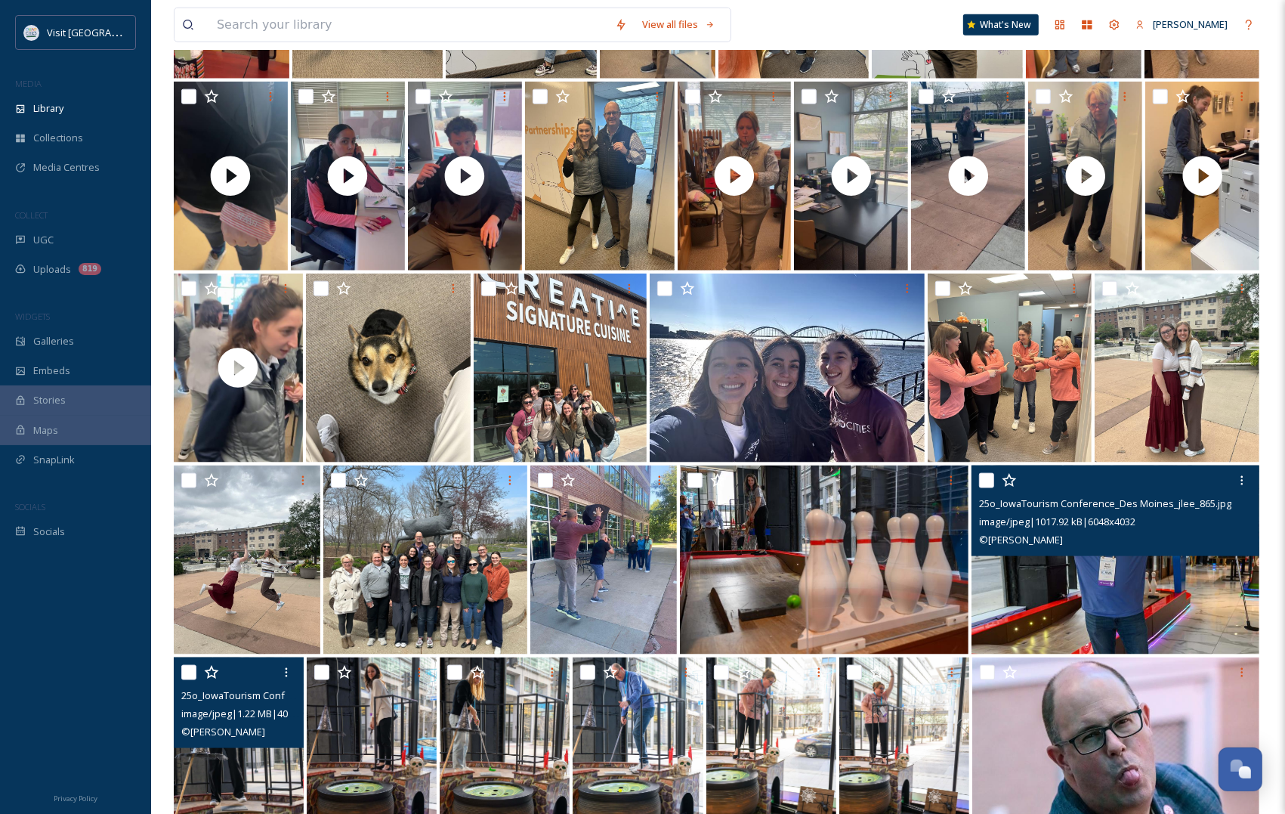
click at [1039, 557] on img at bounding box center [1116, 559] width 288 height 189
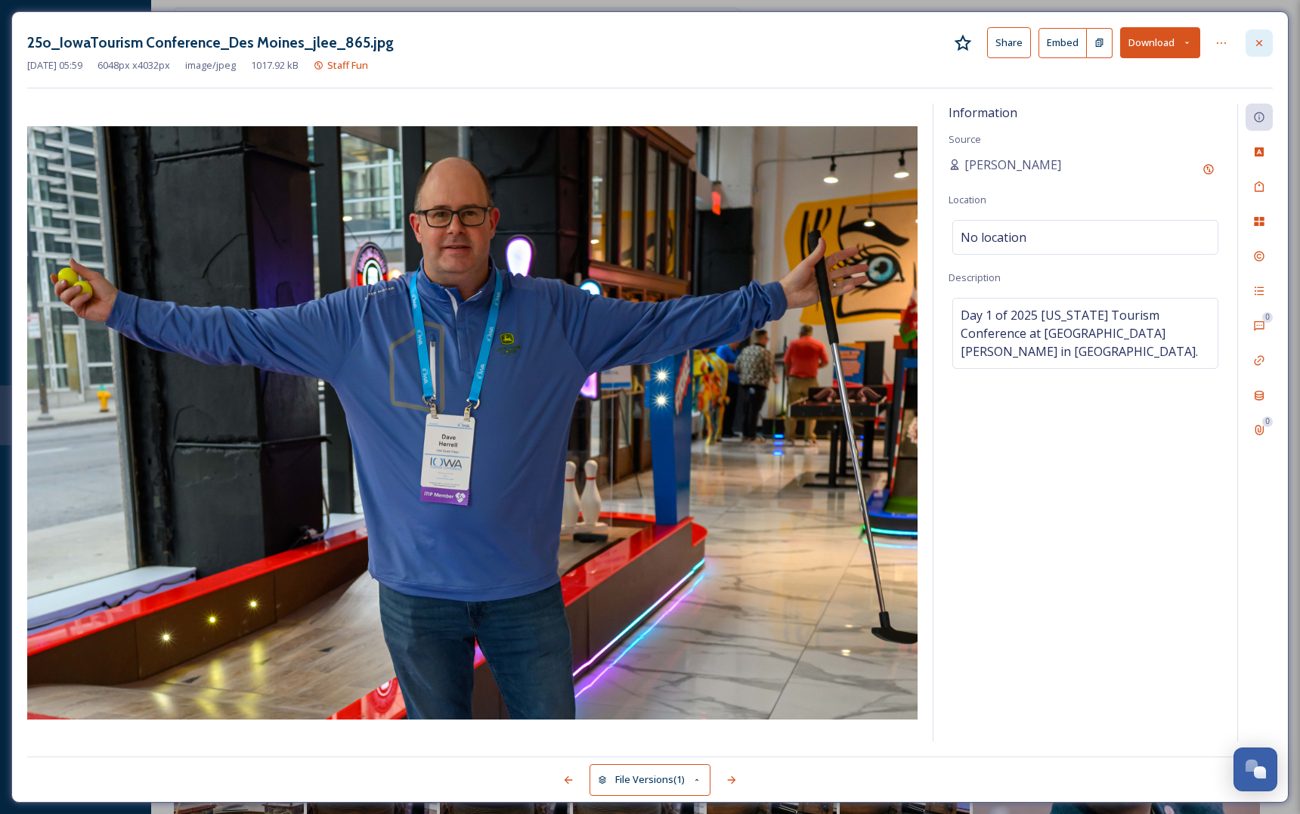
click at [1259, 43] on icon at bounding box center [1259, 42] width 6 height 6
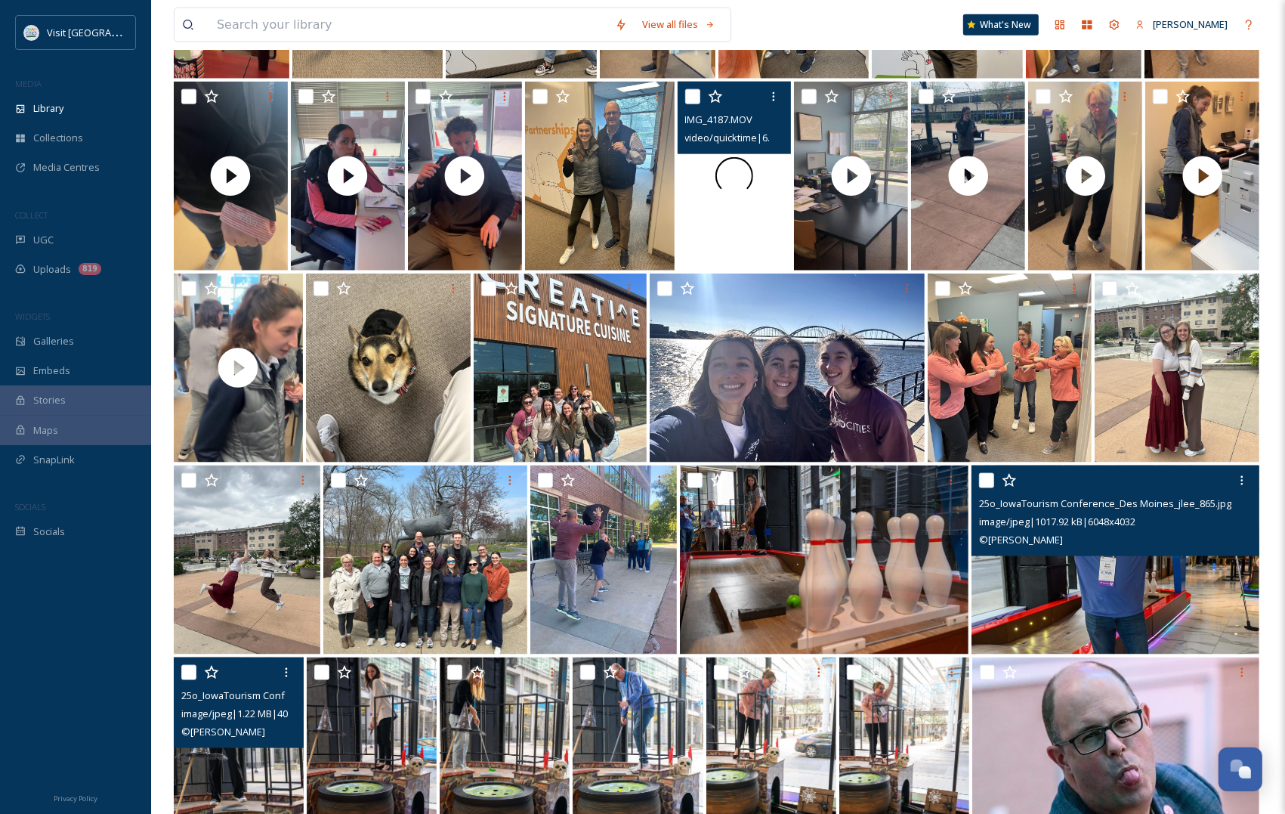
scroll to position [1511, 0]
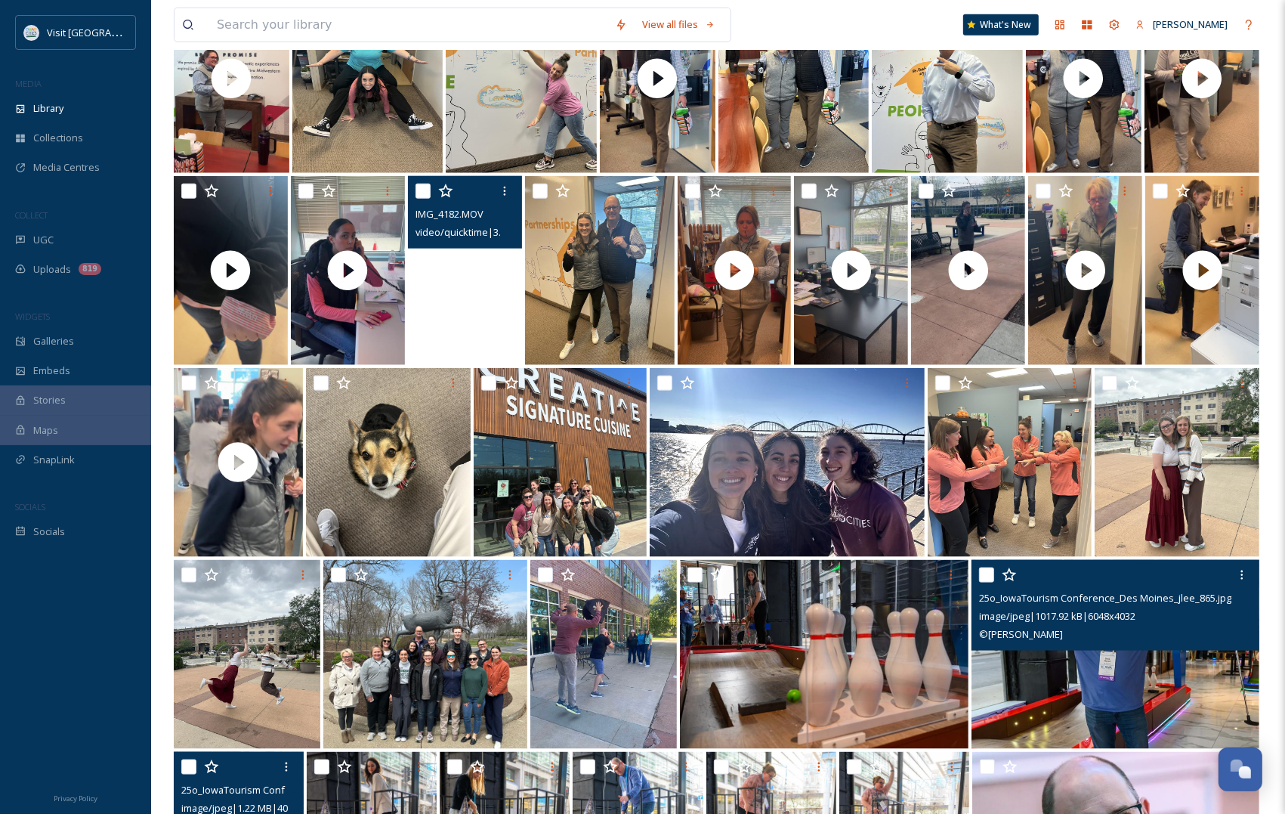
click at [455, 334] on video "IMG_4182.MOV" at bounding box center [465, 270] width 114 height 189
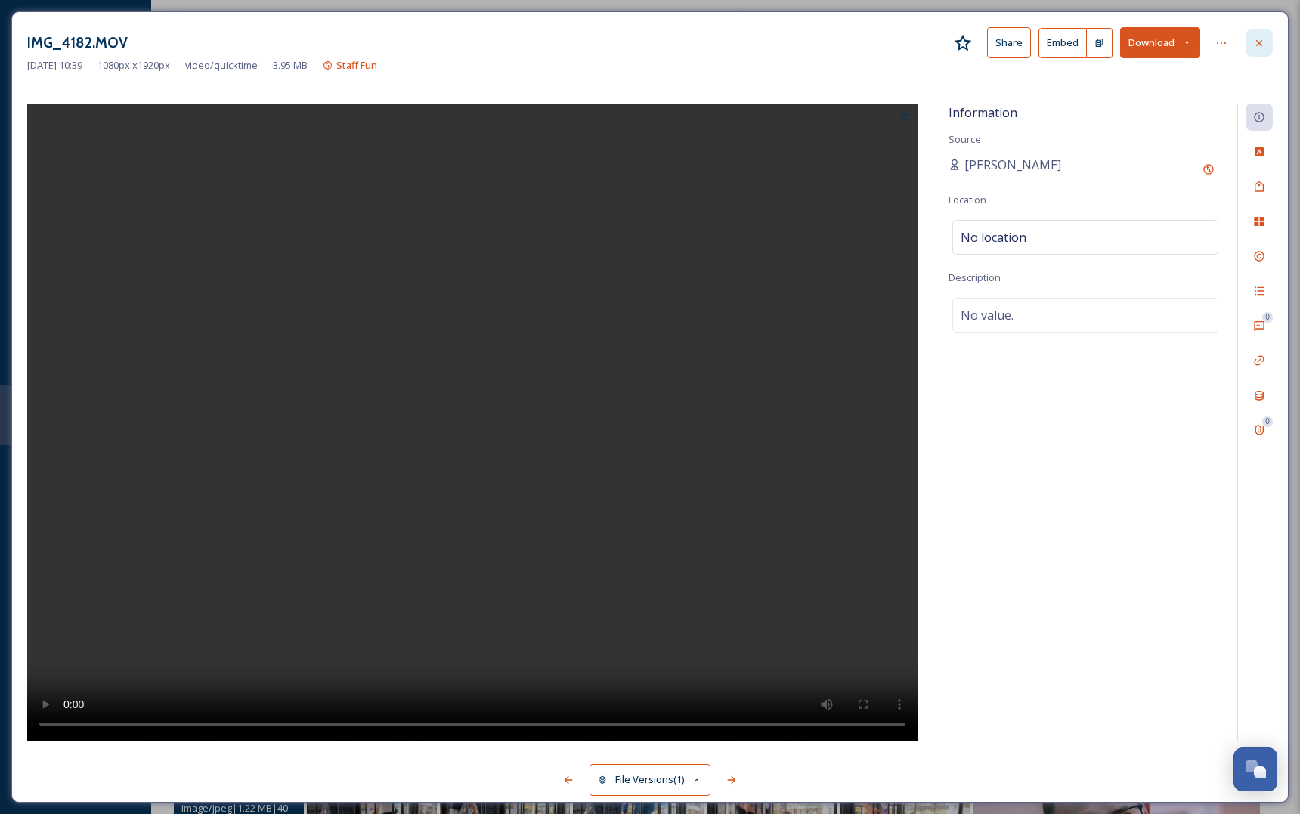
click at [1259, 44] on icon at bounding box center [1259, 43] width 12 height 12
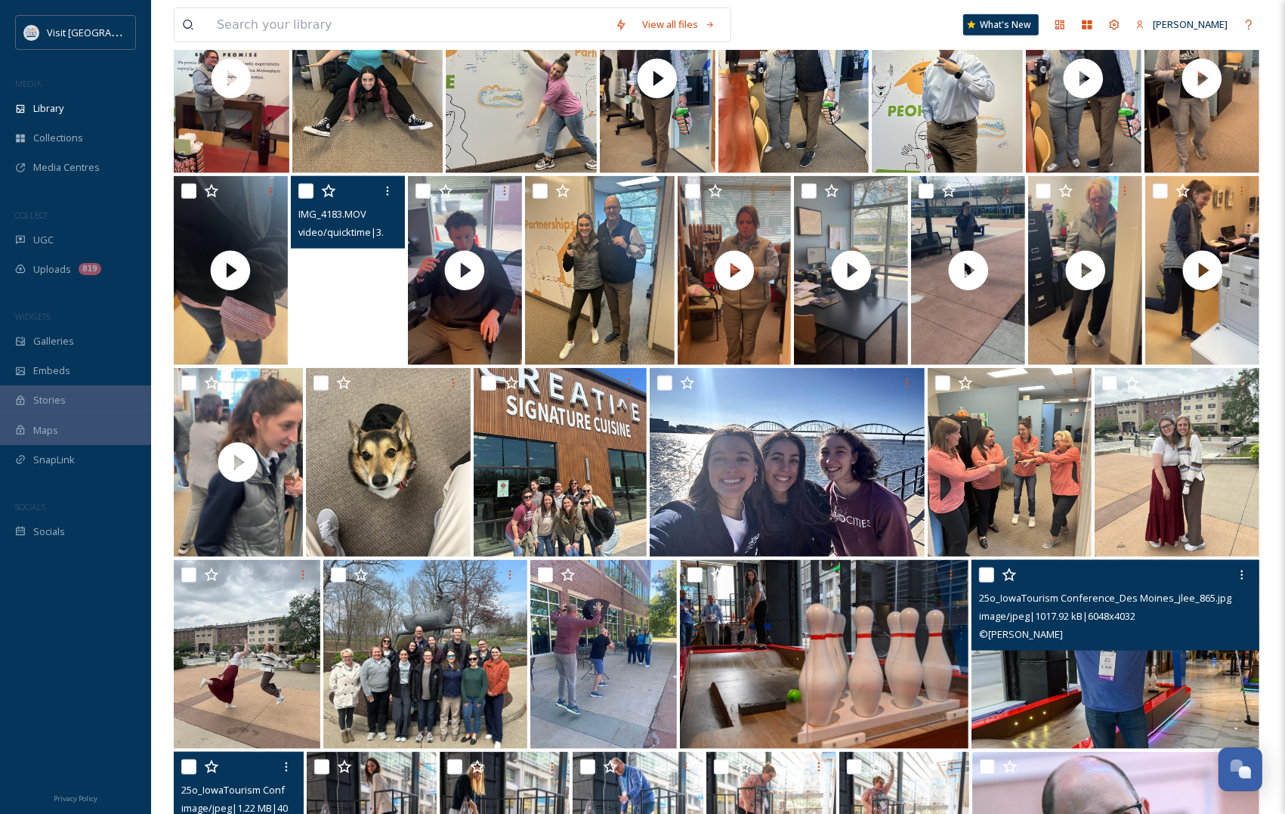
click at [356, 341] on video "IMG_4183.MOV" at bounding box center [348, 270] width 114 height 189
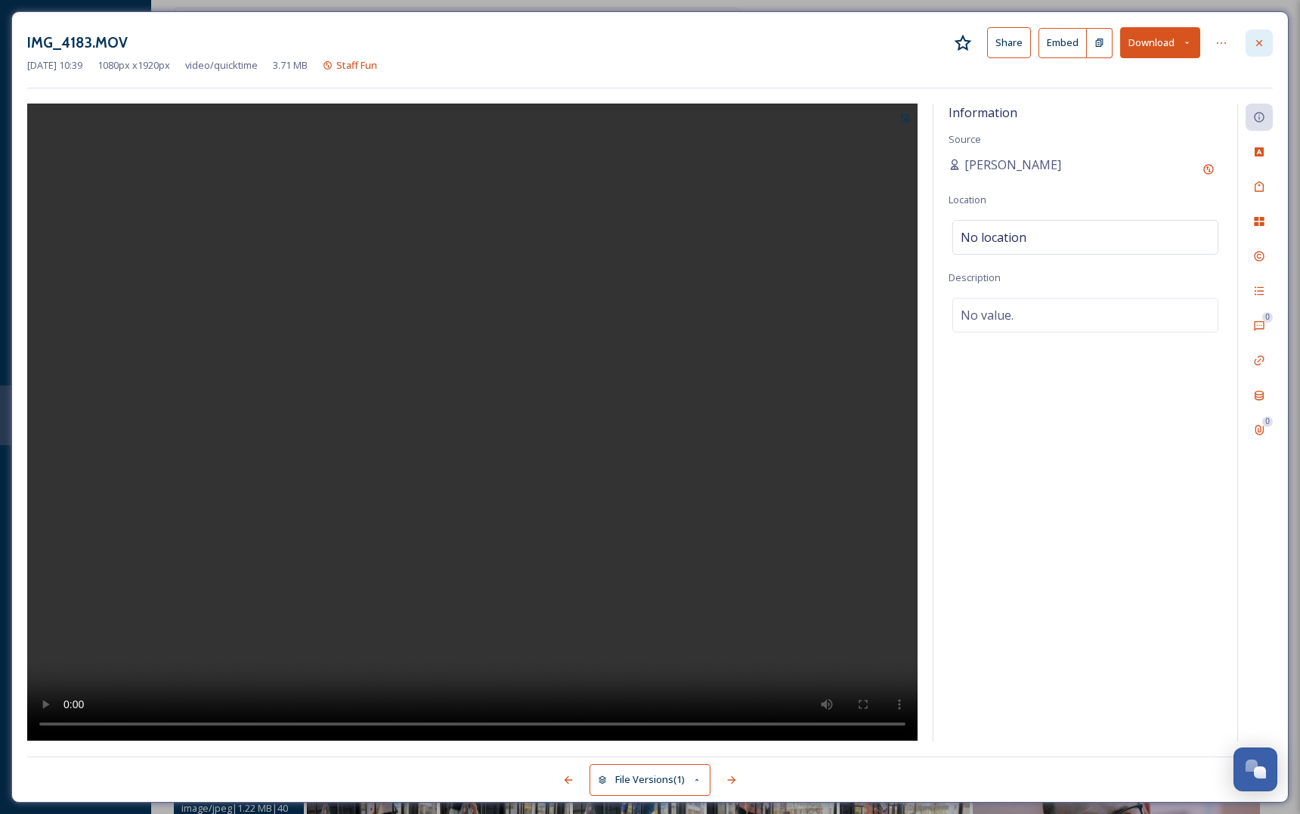
click at [1255, 48] on icon at bounding box center [1259, 43] width 12 height 12
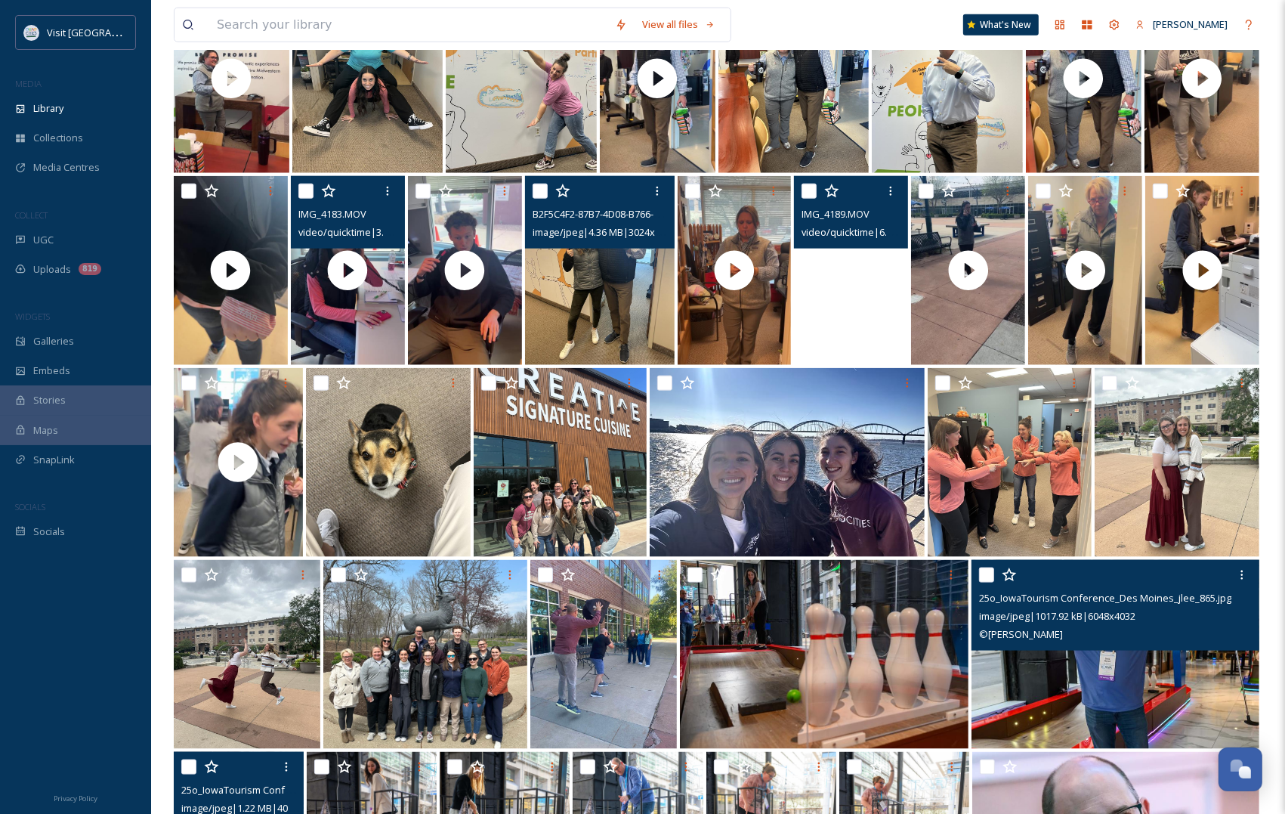
click at [590, 292] on img at bounding box center [600, 270] width 150 height 189
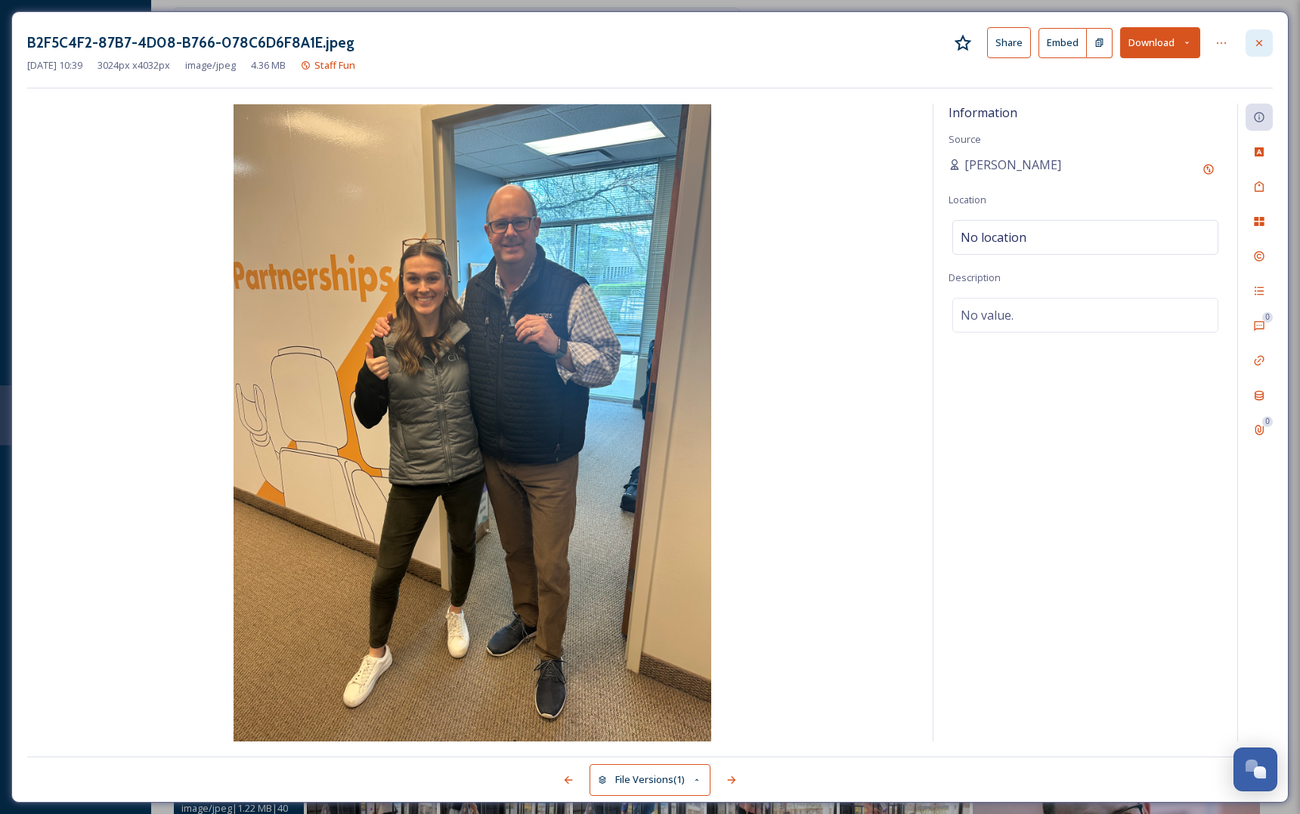
click at [1249, 48] on div at bounding box center [1258, 42] width 27 height 27
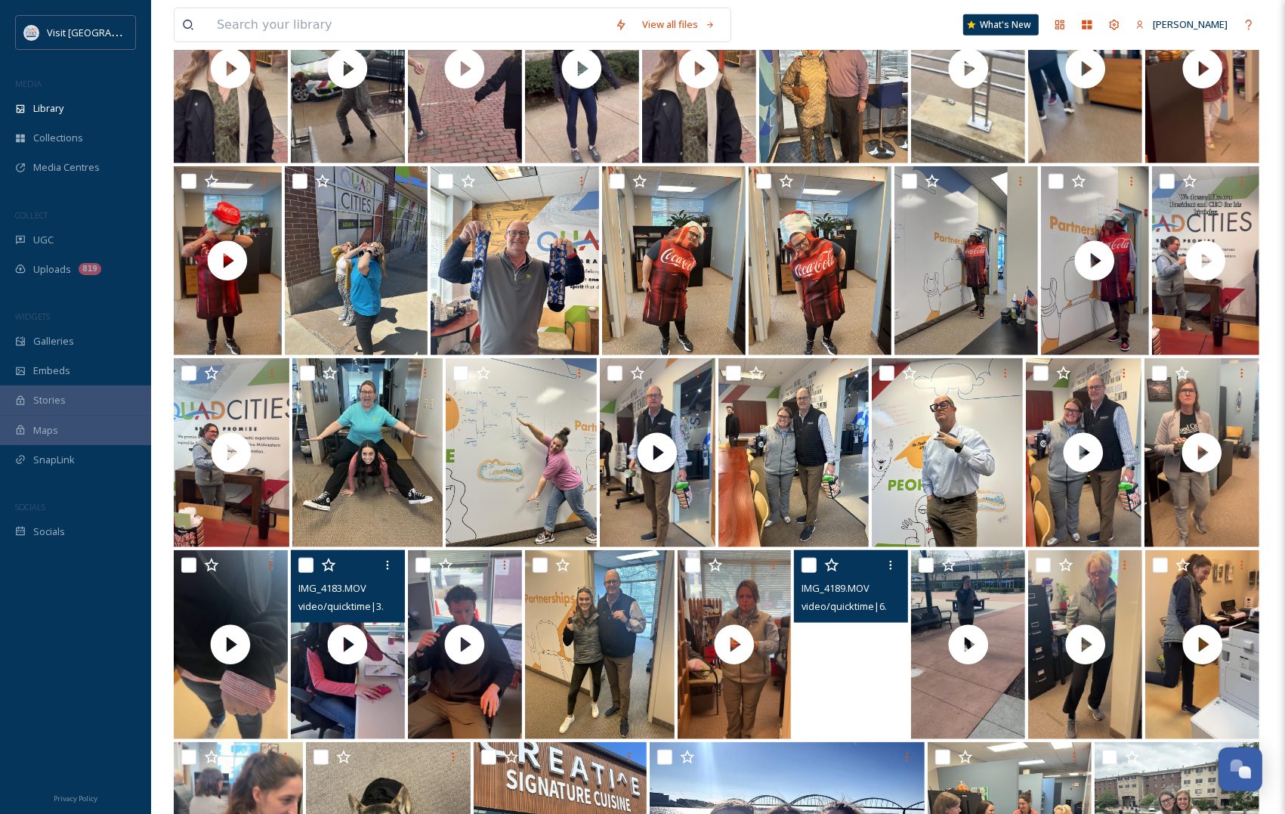
scroll to position [1133, 0]
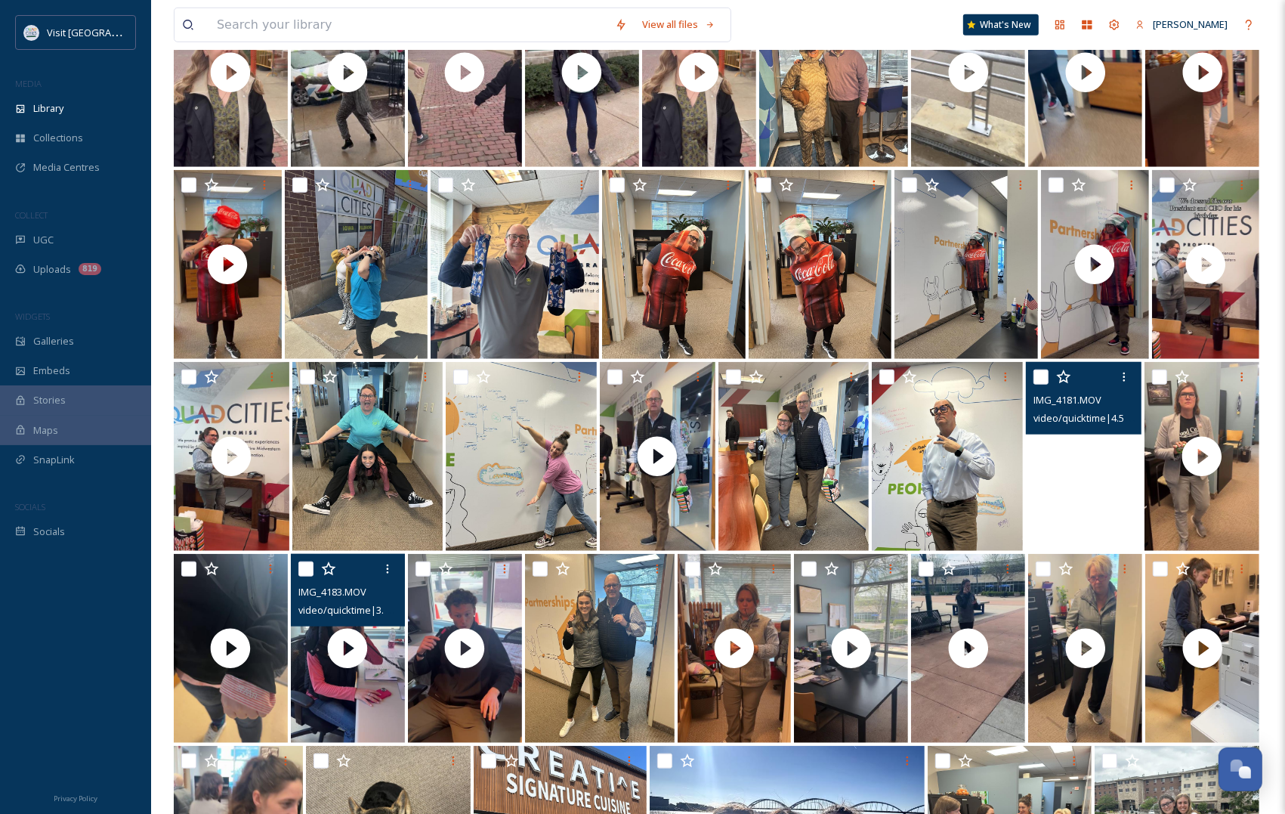
click at [1058, 492] on video "IMG_4181.MOV" at bounding box center [1084, 456] width 116 height 189
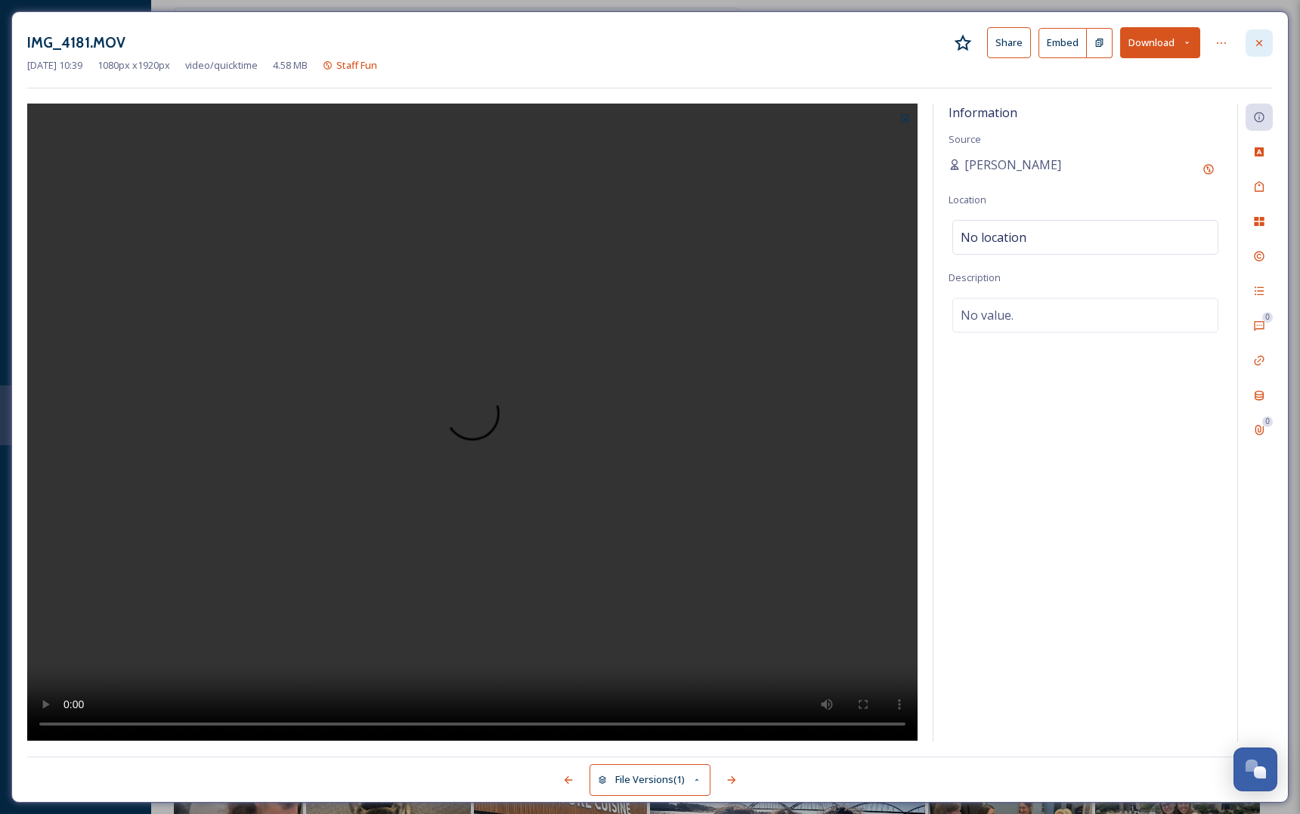
click at [1266, 44] on div at bounding box center [1258, 42] width 27 height 27
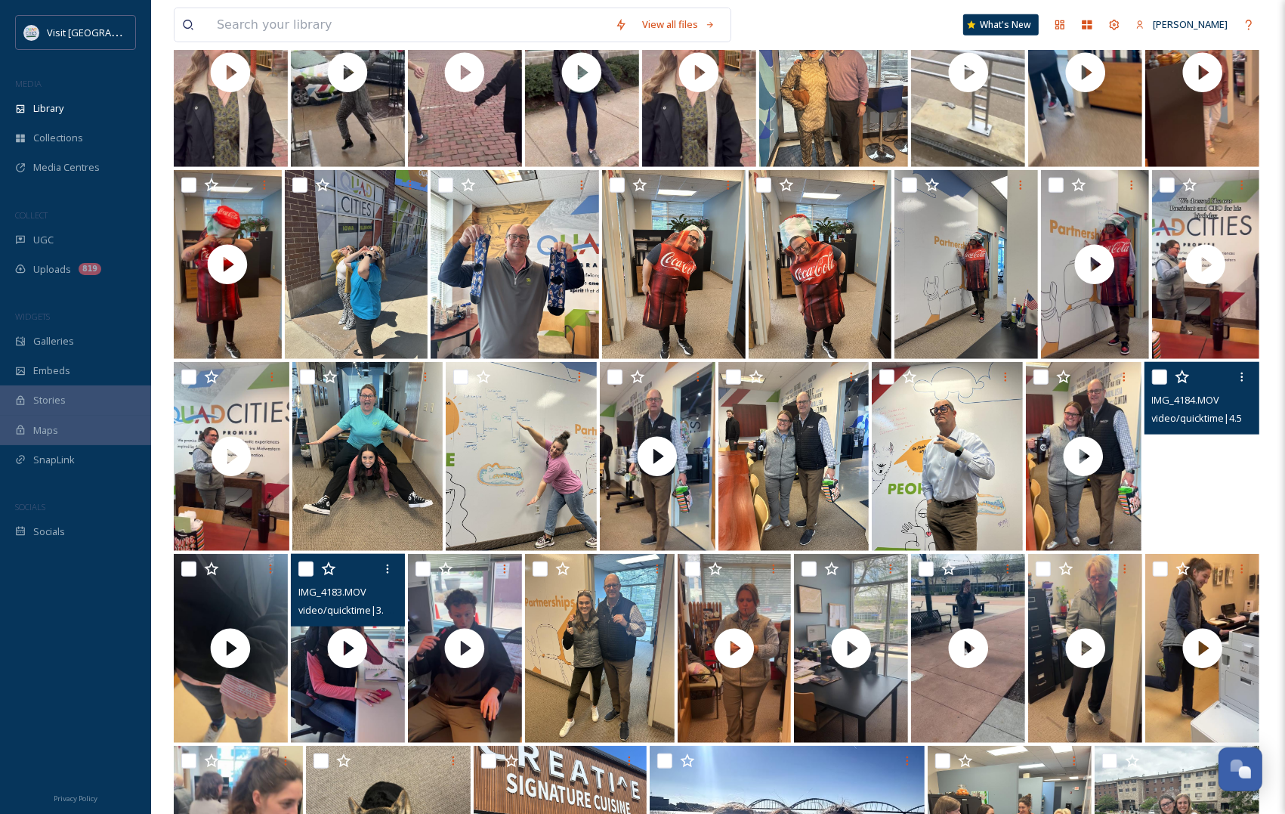
click at [1200, 518] on video "IMG_4184.MOV" at bounding box center [1203, 456] width 116 height 189
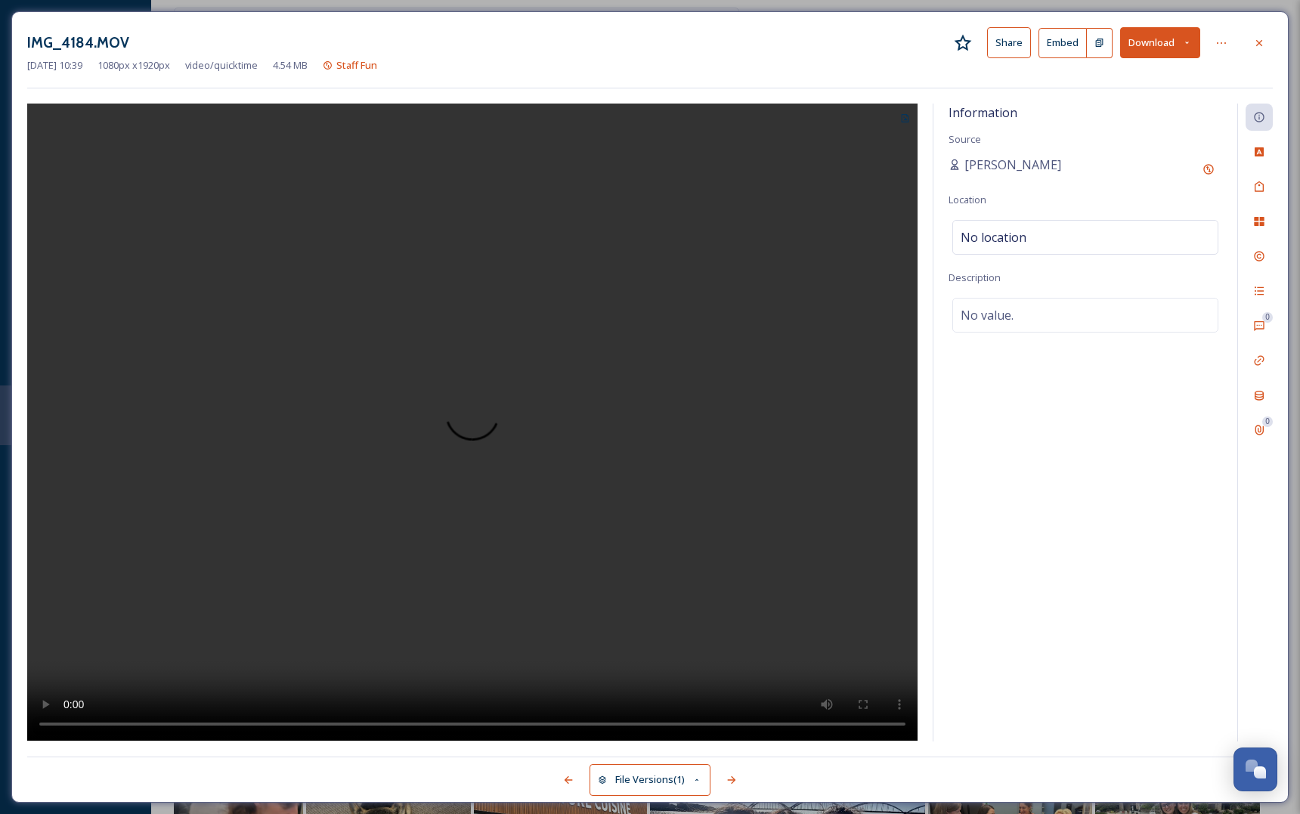
click at [1241, 44] on div "IMG_4184.MOV Share Embed Download" at bounding box center [649, 42] width 1245 height 31
click at [1250, 44] on div at bounding box center [1258, 42] width 27 height 27
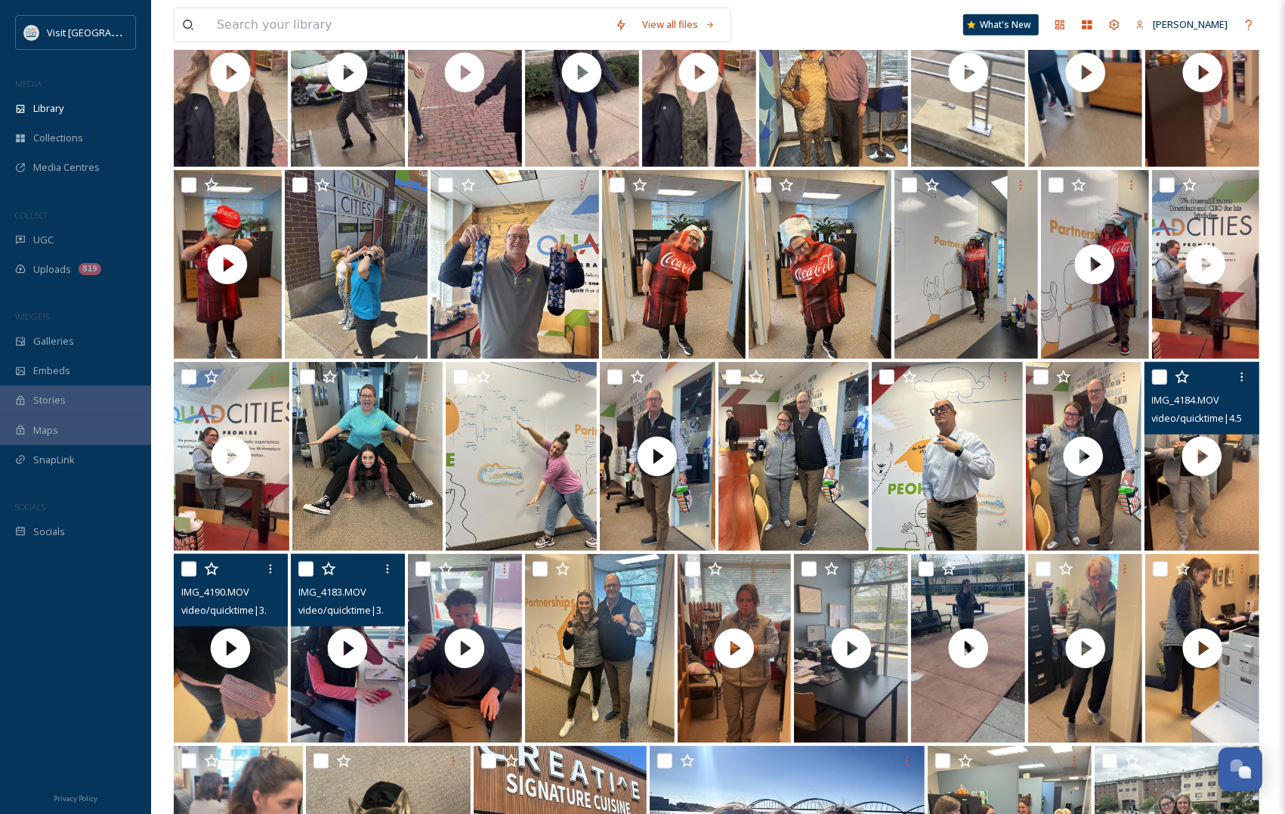
click at [224, 569] on div at bounding box center [232, 568] width 103 height 27
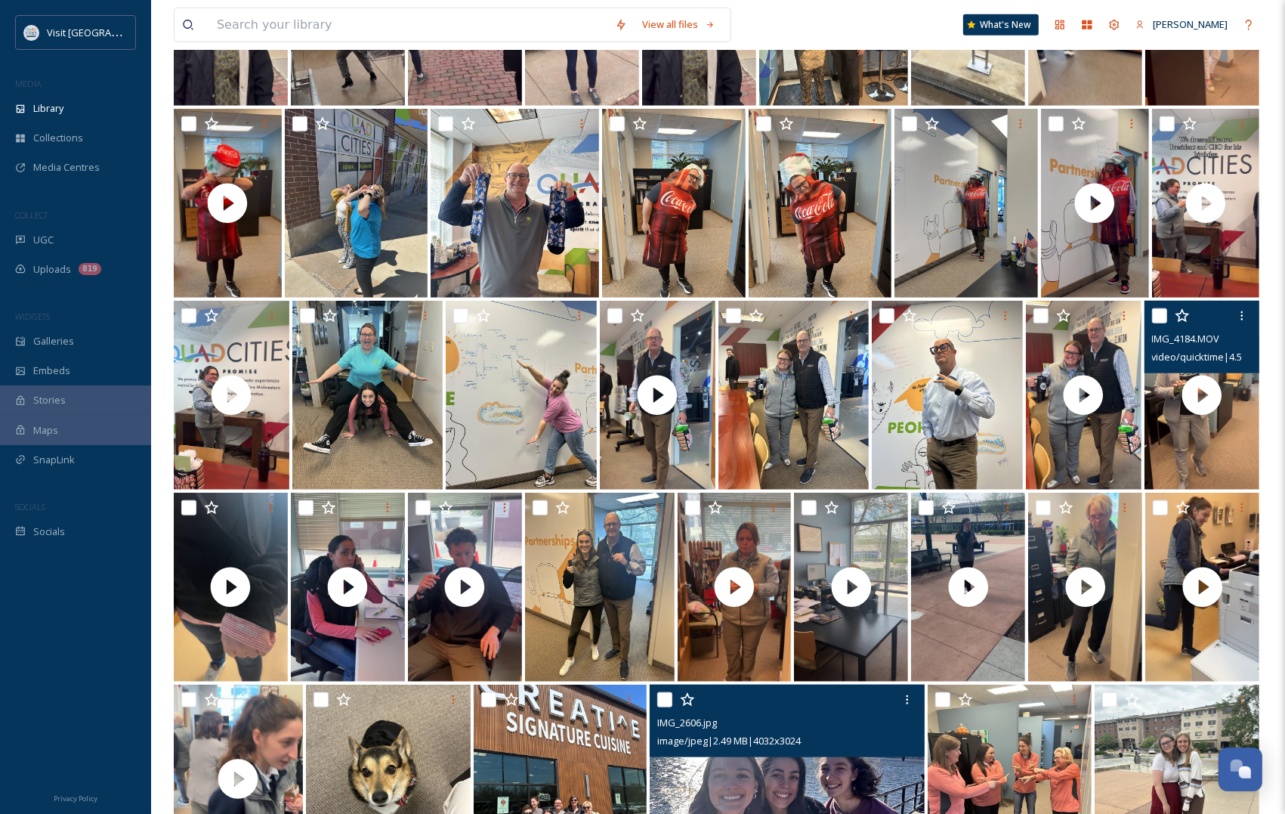
scroll to position [1228, 0]
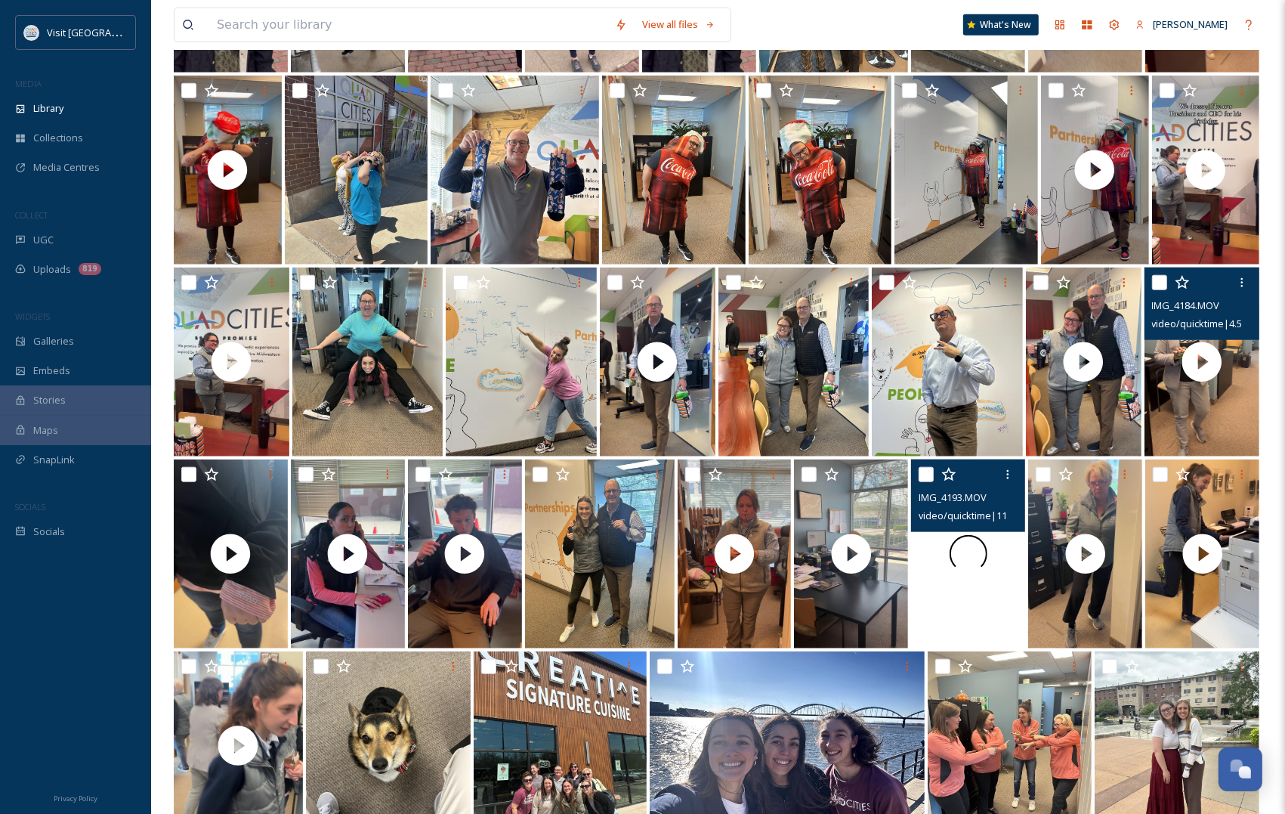
click at [975, 617] on div at bounding box center [968, 553] width 114 height 189
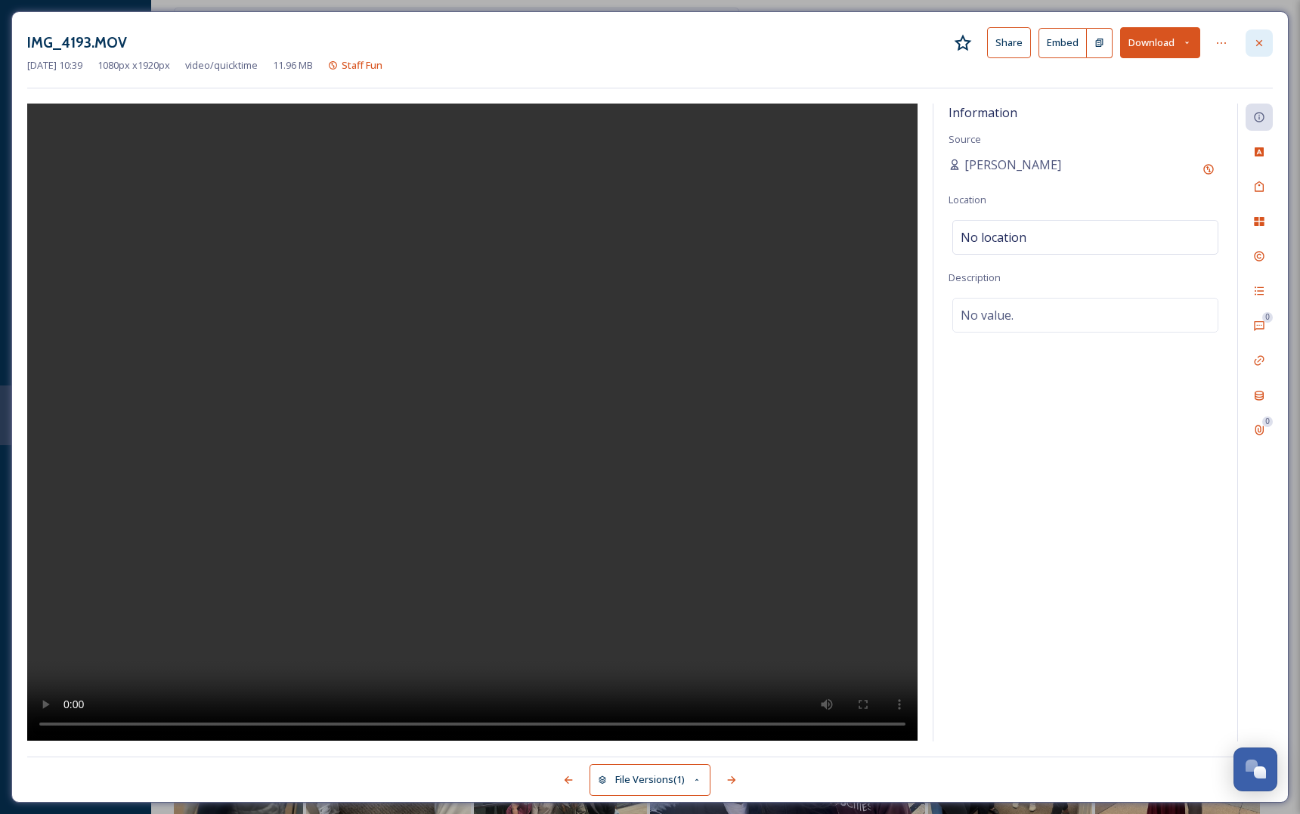
click at [1267, 45] on div at bounding box center [1258, 42] width 27 height 27
